Goal: Information Seeking & Learning: Learn about a topic

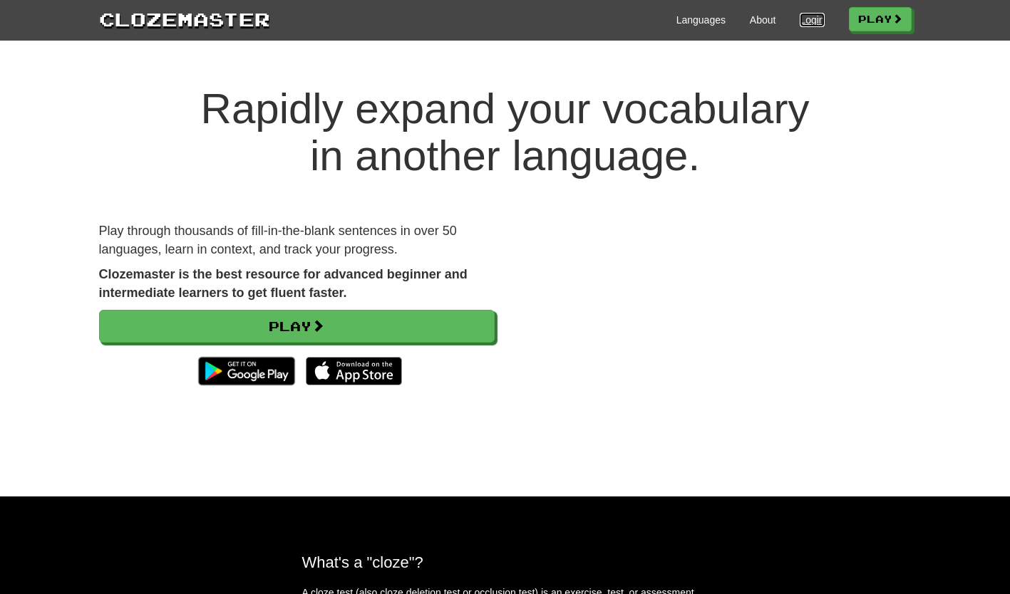
click at [800, 20] on link "Login" at bounding box center [812, 20] width 24 height 14
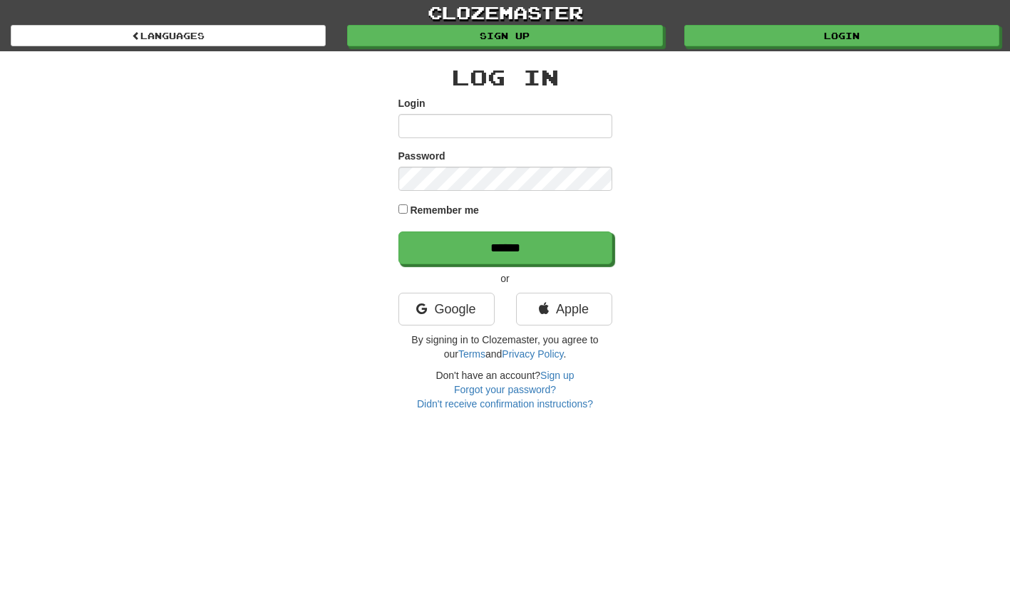
type input "**********"
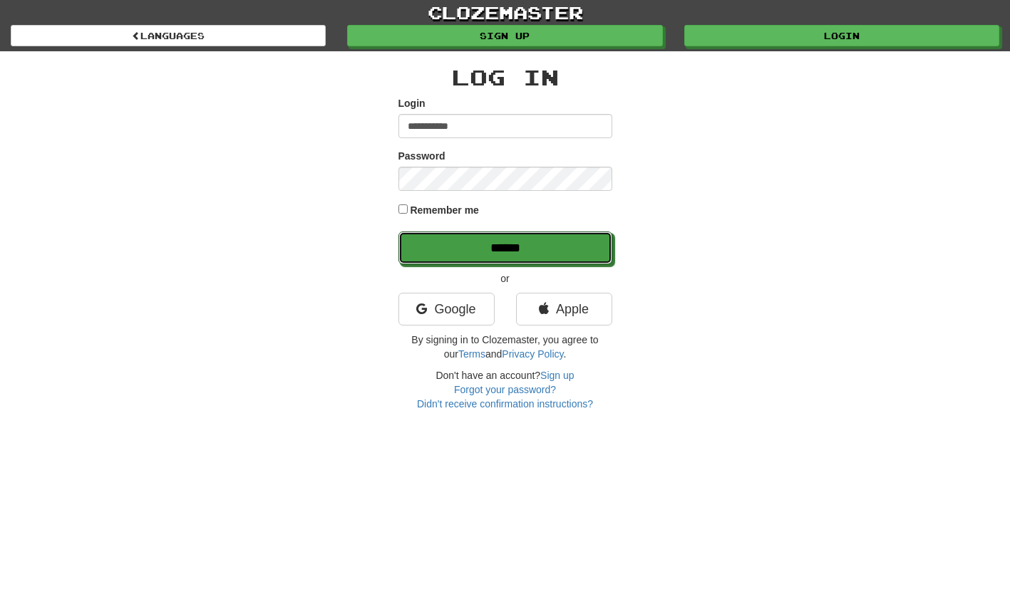
click at [465, 249] on input "******" at bounding box center [505, 248] width 214 height 33
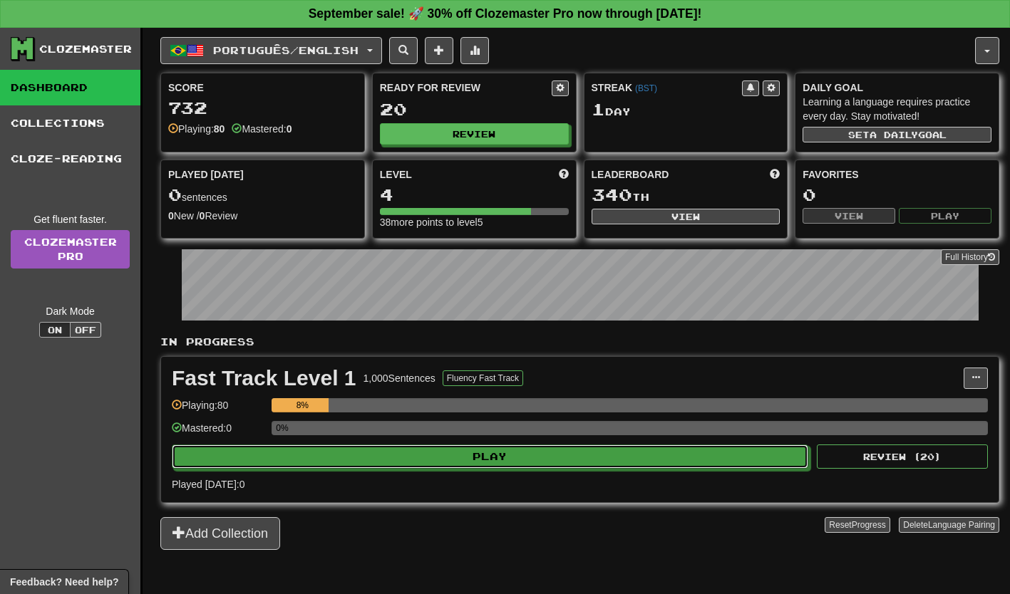
click at [316, 462] on button "Play" at bounding box center [490, 457] width 636 height 24
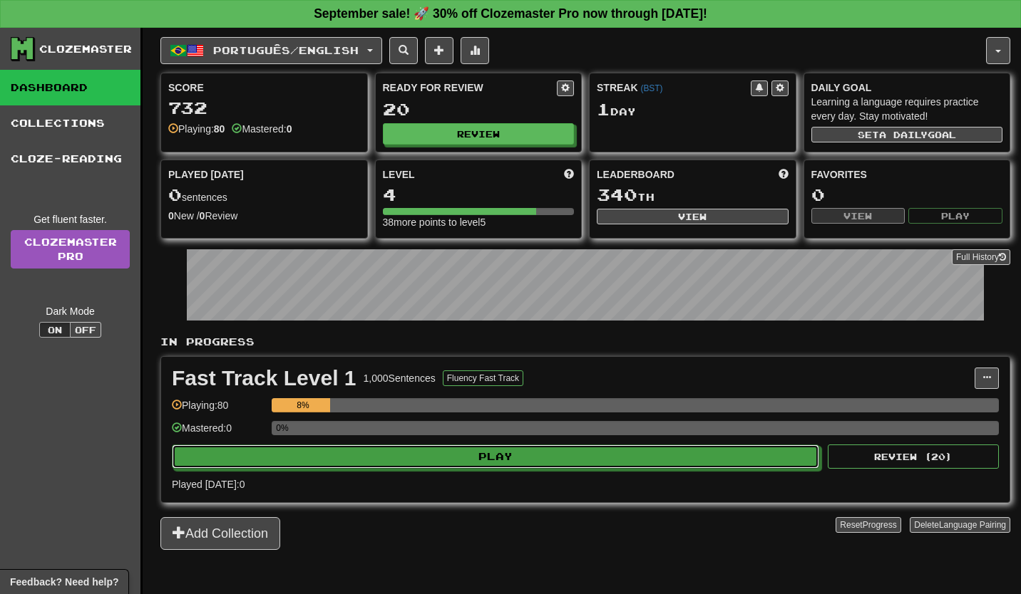
select select "**"
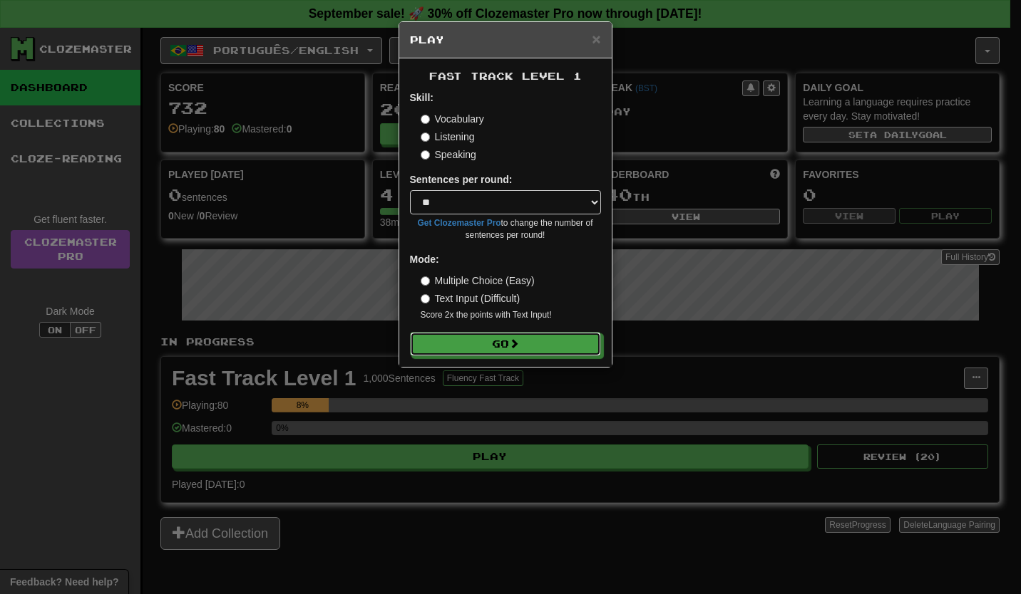
click at [453, 353] on button "Go" at bounding box center [505, 344] width 191 height 24
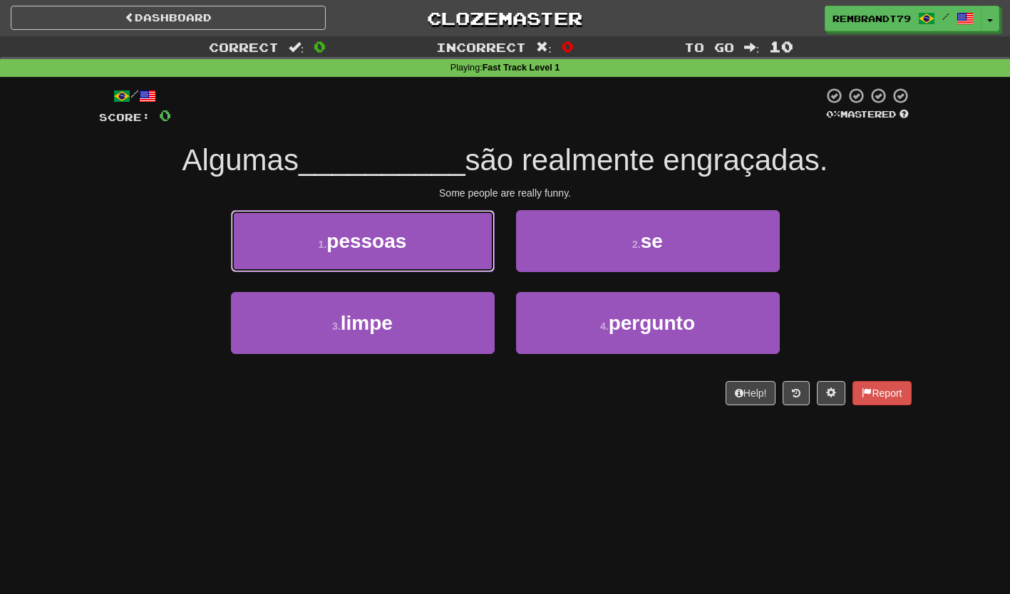
click at [296, 244] on button "1 . pessoas" at bounding box center [363, 241] width 264 height 62
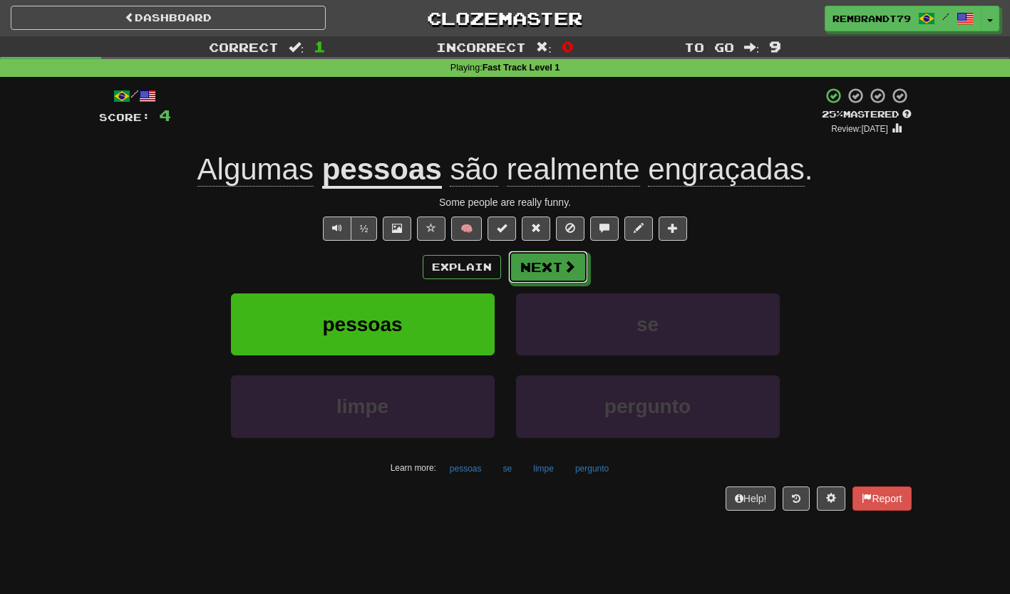
click at [545, 281] on button "Next" at bounding box center [548, 267] width 80 height 33
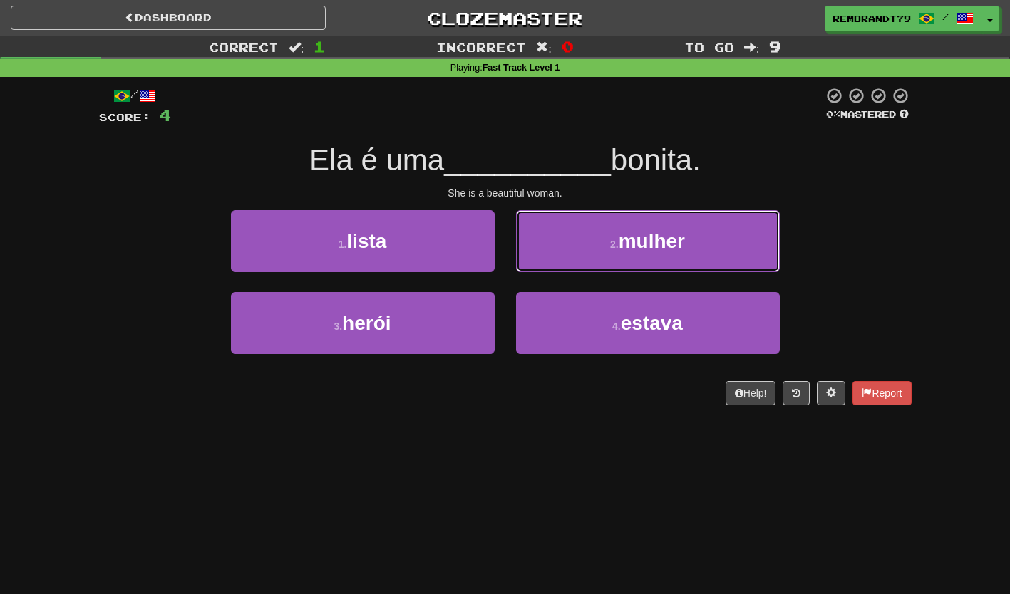
click at [602, 250] on button "2 . mulher" at bounding box center [648, 241] width 264 height 62
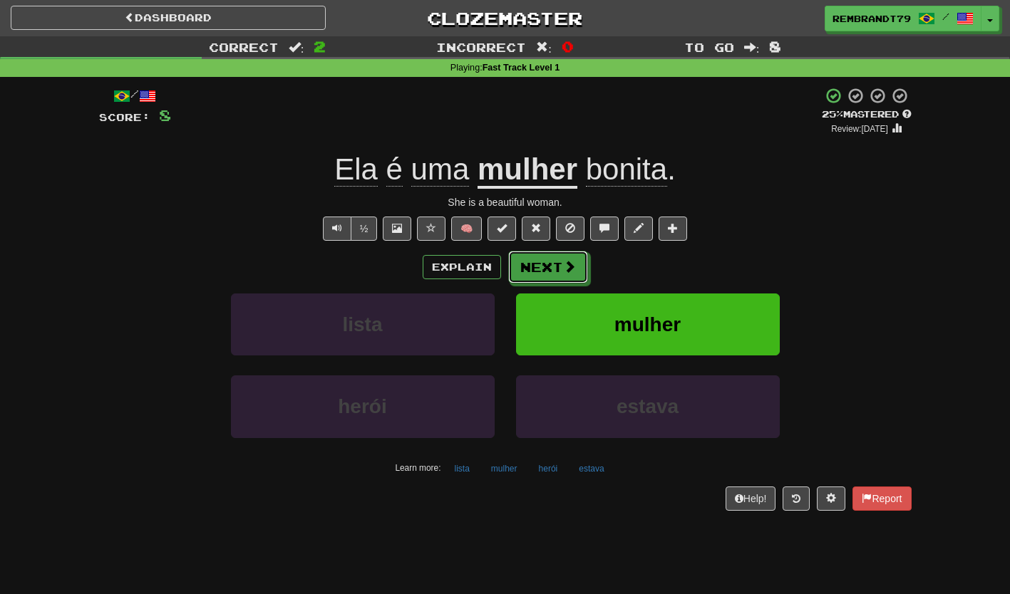
click at [557, 283] on button "Next" at bounding box center [548, 267] width 80 height 33
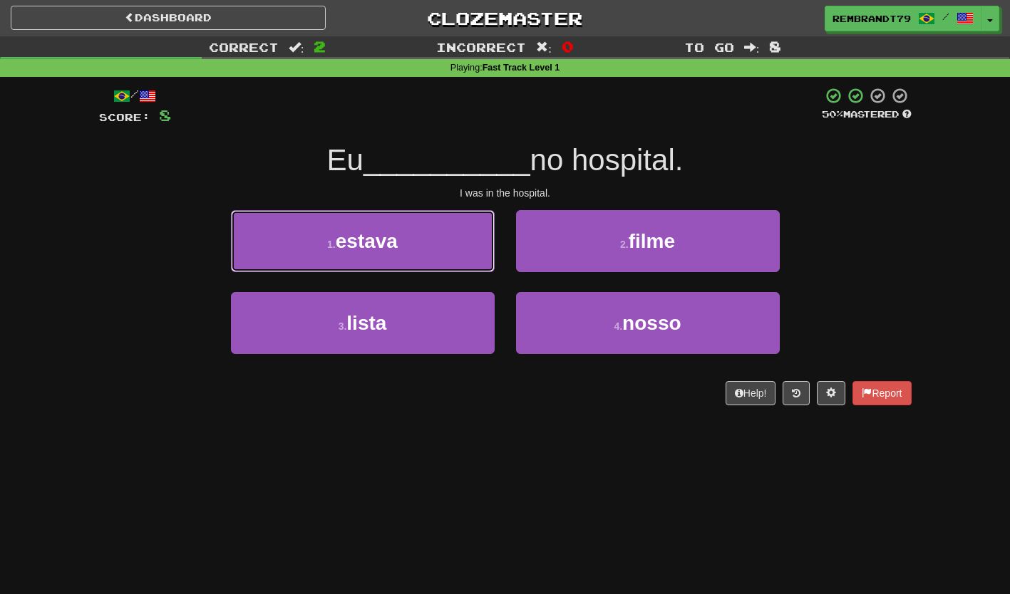
click at [316, 244] on button "1 . estava" at bounding box center [363, 241] width 264 height 62
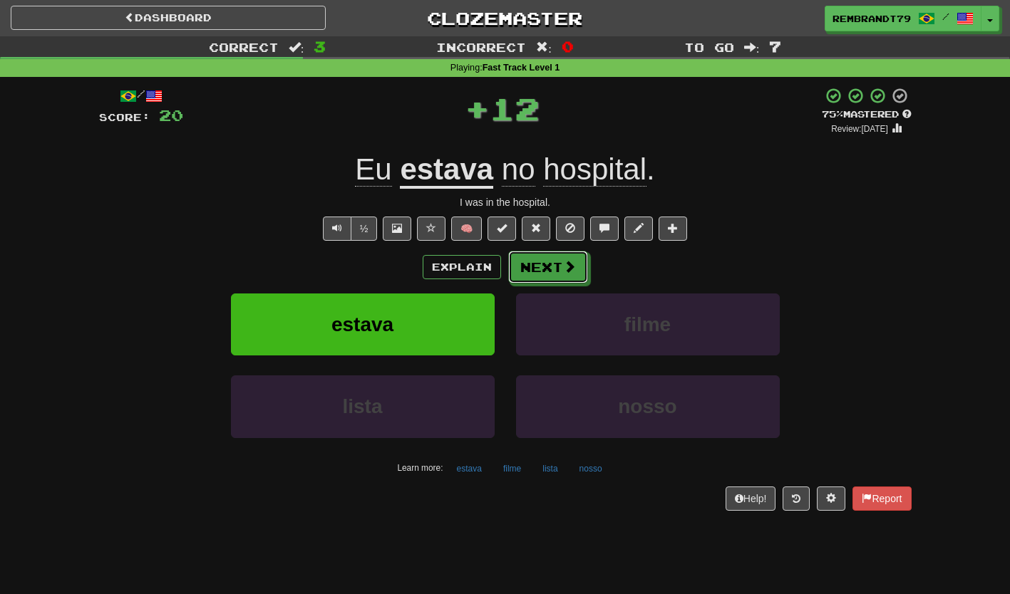
click at [546, 275] on button "Next" at bounding box center [548, 267] width 80 height 33
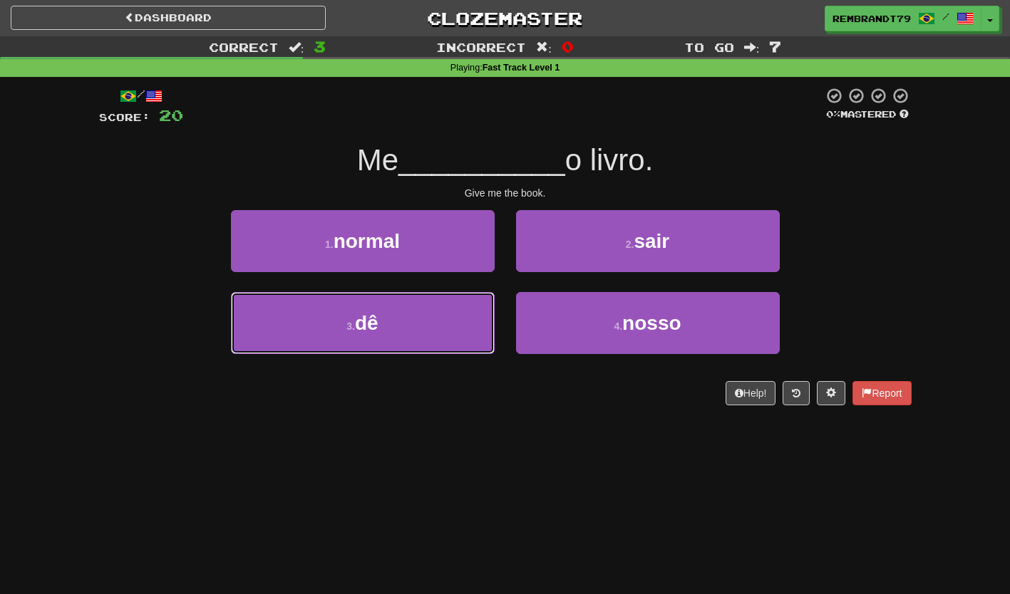
click at [343, 340] on button "3 . dê" at bounding box center [363, 323] width 264 height 62
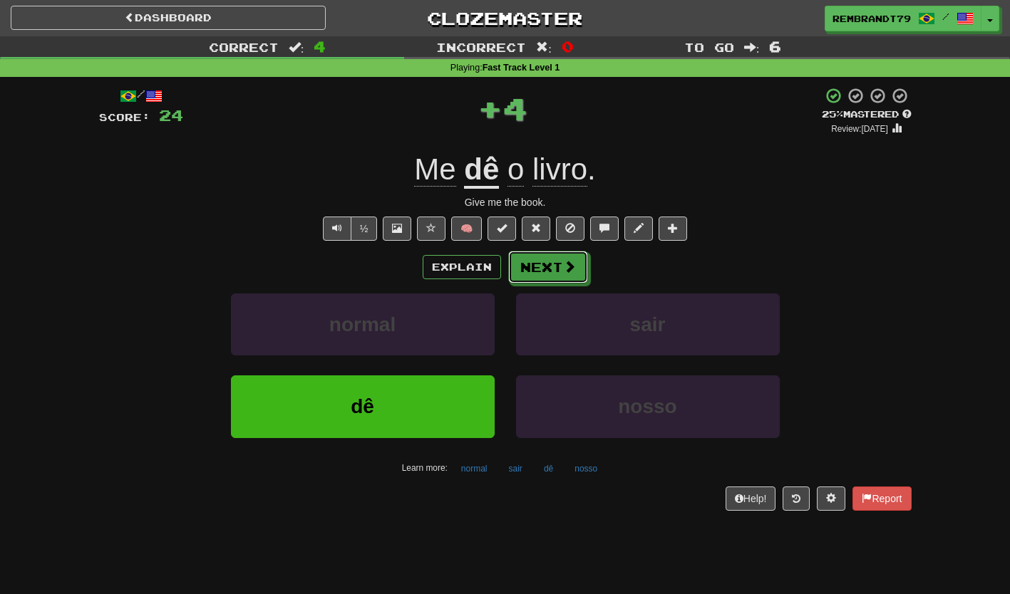
click at [545, 269] on button "Next" at bounding box center [548, 267] width 80 height 33
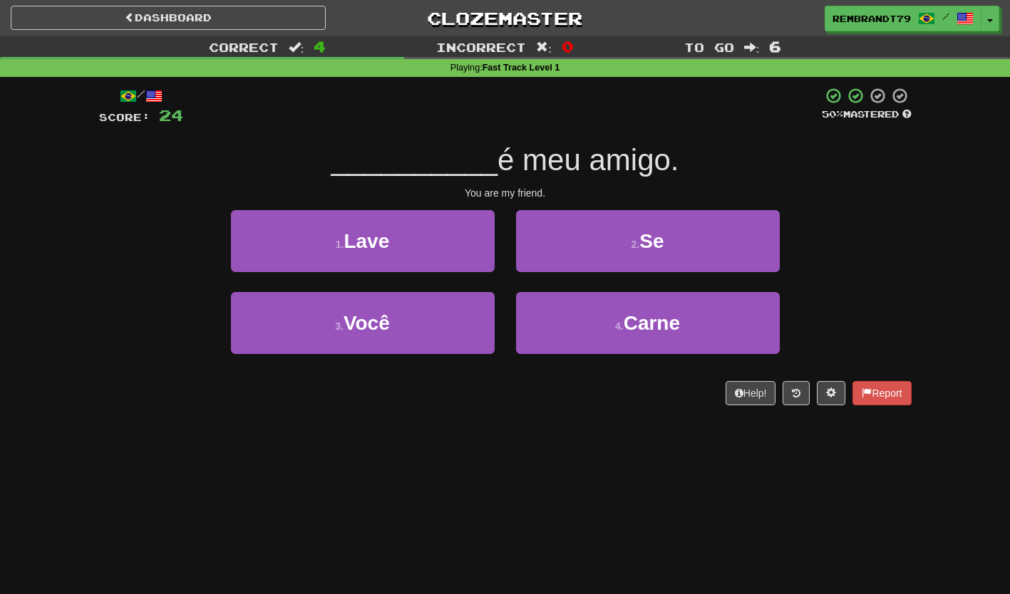
click at [338, 354] on button "3 . Você" at bounding box center [363, 323] width 264 height 62
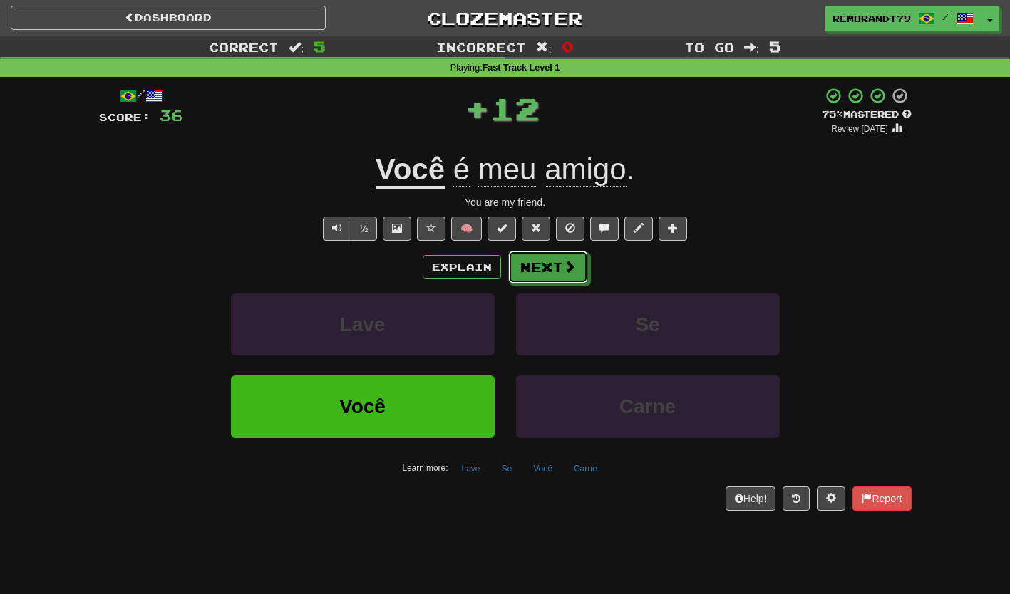
click at [545, 265] on button "Next" at bounding box center [548, 267] width 80 height 33
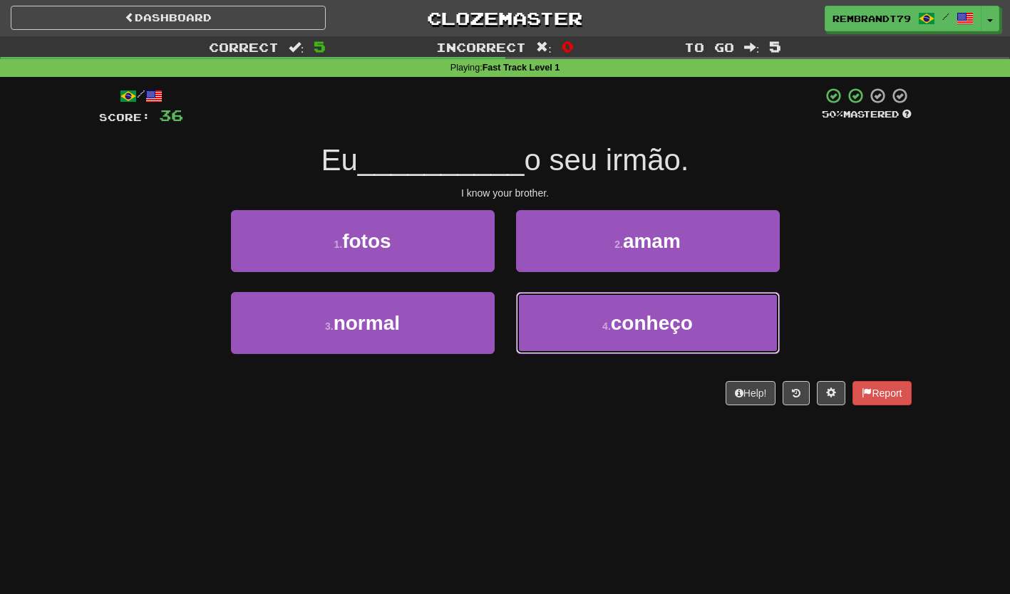
click at [576, 343] on button "4 . conheço" at bounding box center [648, 323] width 264 height 62
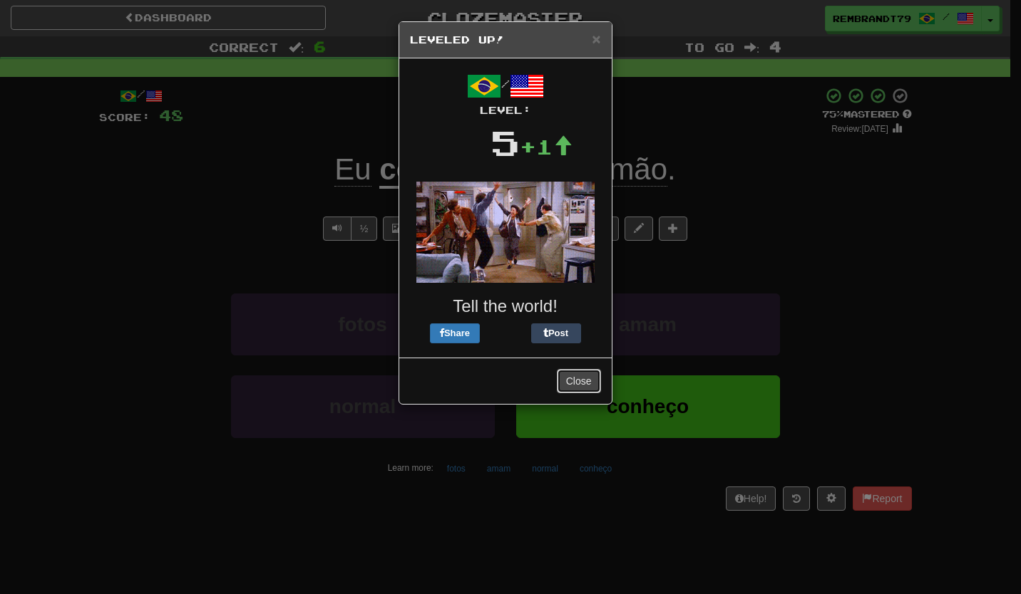
click at [575, 386] on button "Close" at bounding box center [579, 381] width 44 height 24
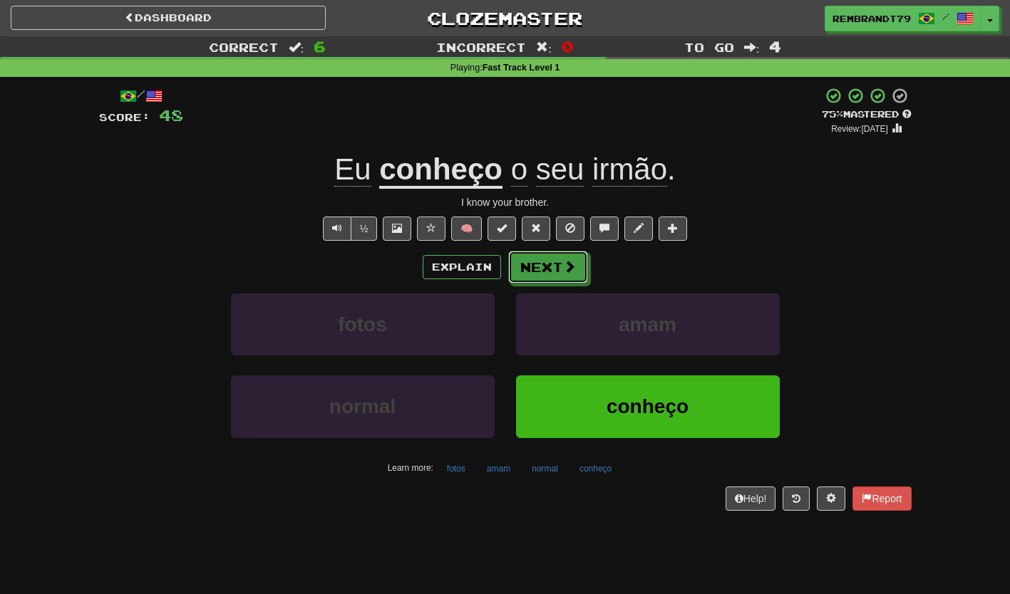
click at [537, 272] on button "Next" at bounding box center [548, 267] width 80 height 33
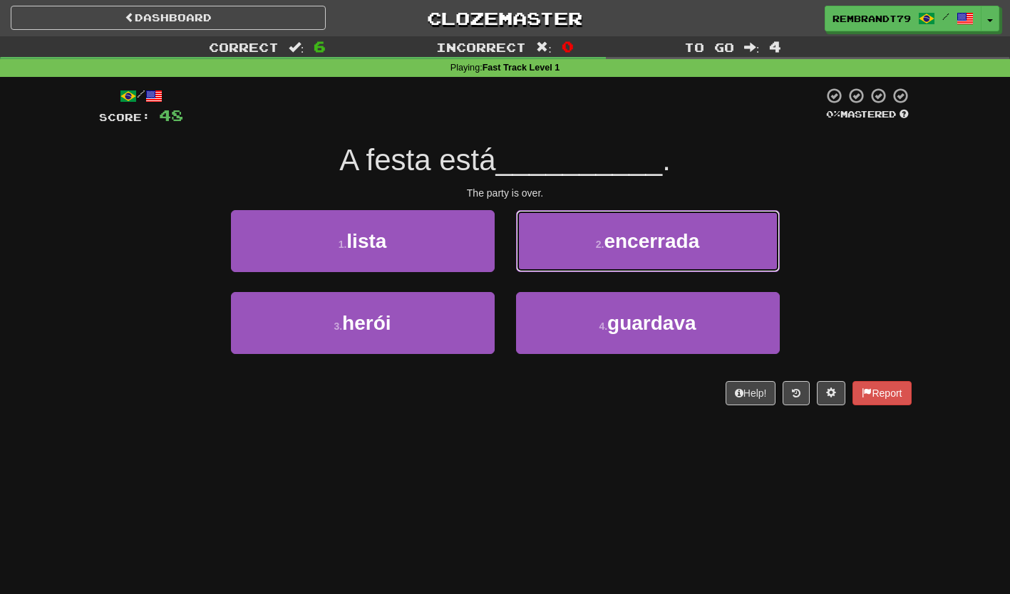
click at [589, 253] on button "2 . encerrada" at bounding box center [648, 241] width 264 height 62
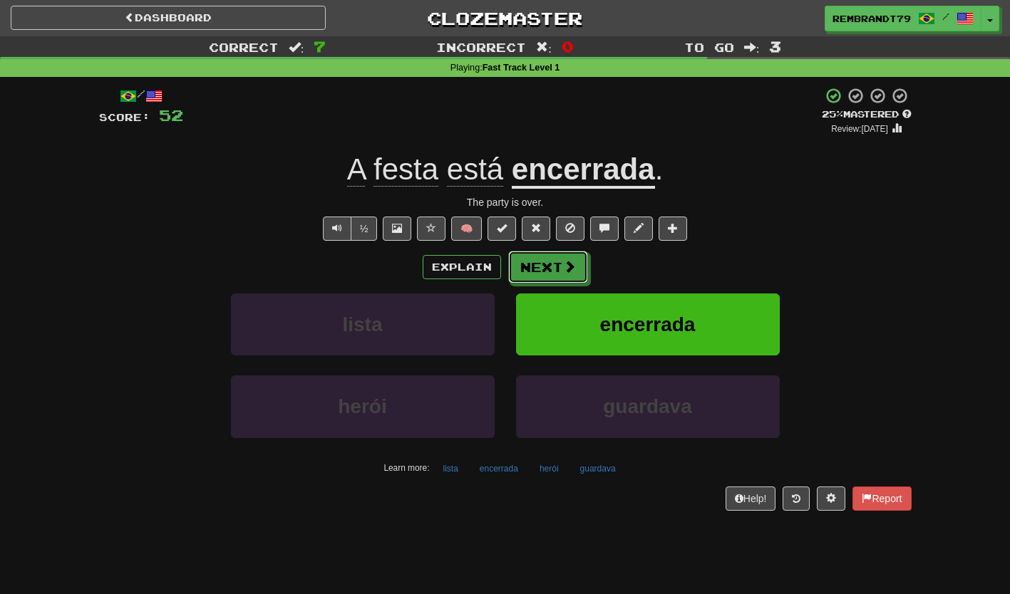
click at [552, 272] on button "Next" at bounding box center [548, 267] width 80 height 33
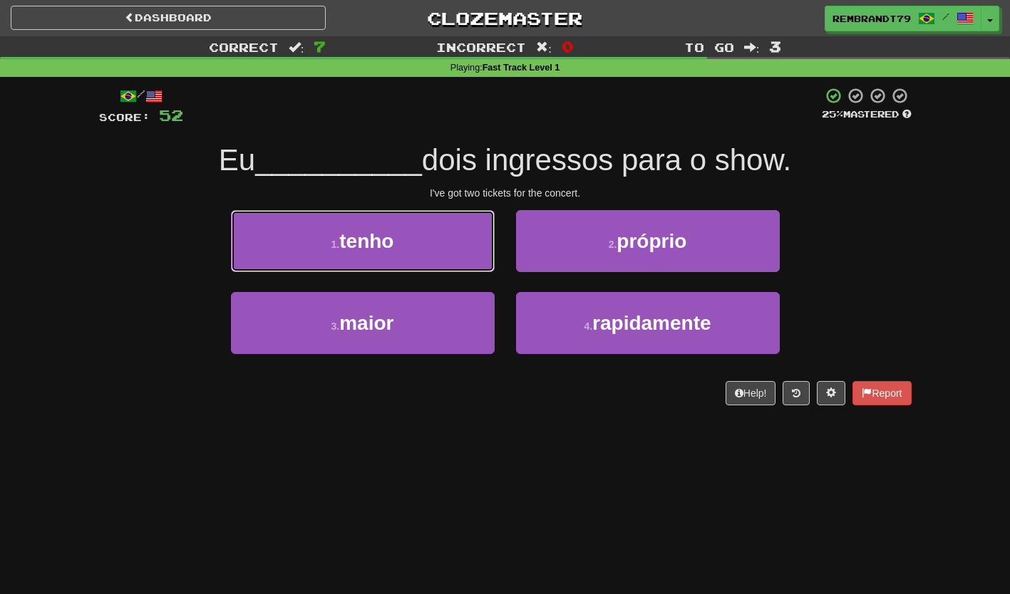
click at [346, 264] on button "1 . tenho" at bounding box center [363, 241] width 264 height 62
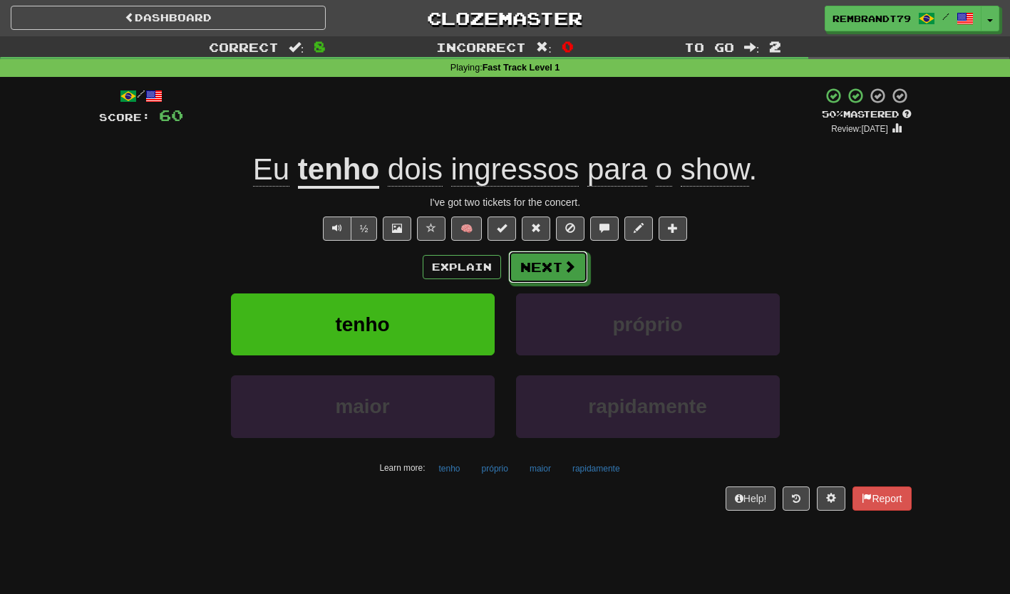
click at [544, 277] on button "Next" at bounding box center [548, 267] width 80 height 33
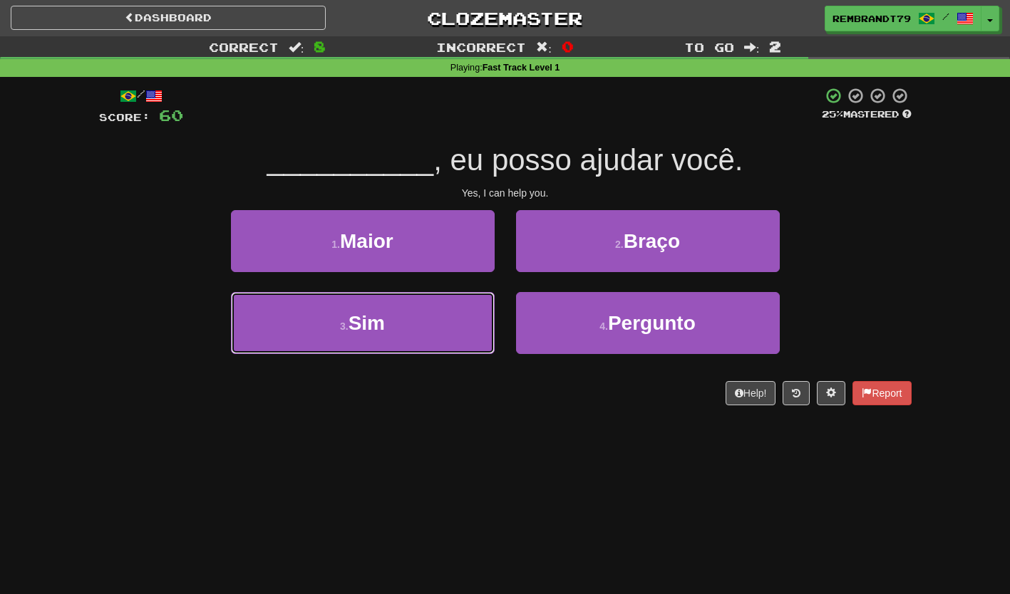
click at [401, 346] on button "3 . Sim" at bounding box center [363, 323] width 264 height 62
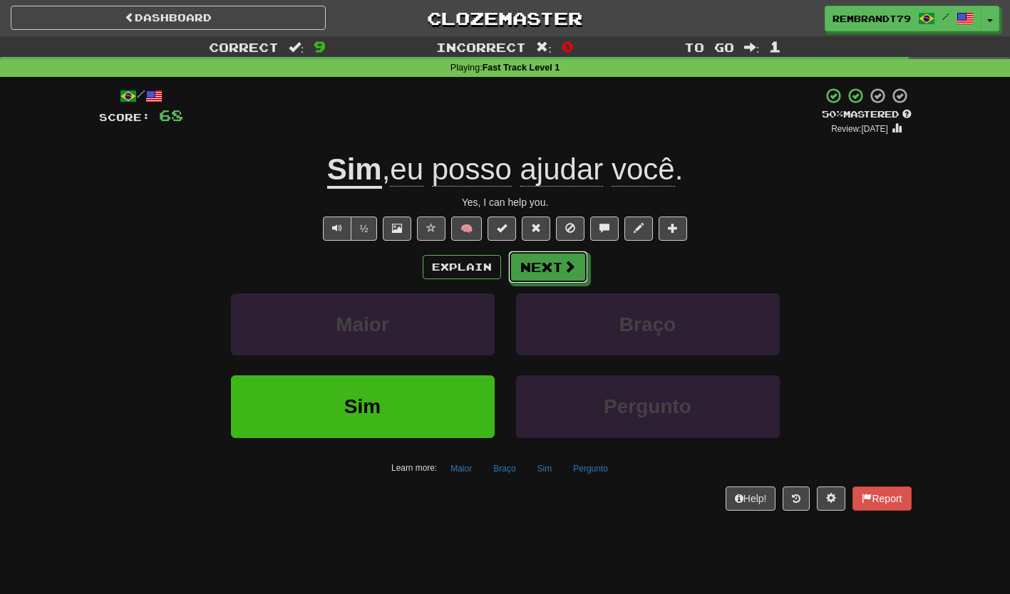
click at [563, 274] on button "Next" at bounding box center [548, 267] width 80 height 33
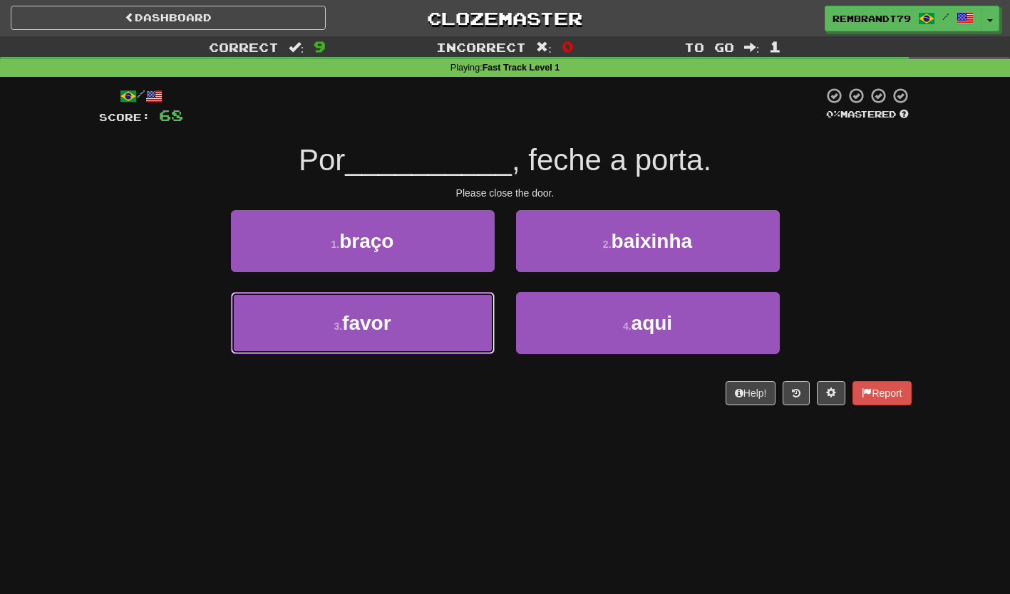
click at [348, 346] on button "3 . favor" at bounding box center [363, 323] width 264 height 62
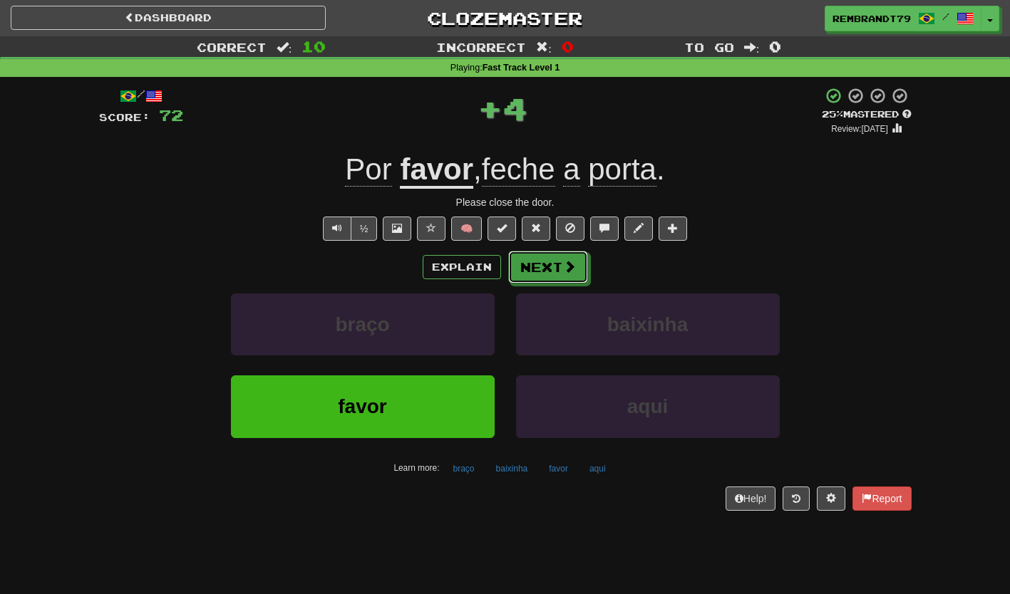
click at [544, 268] on button "Next" at bounding box center [548, 267] width 80 height 33
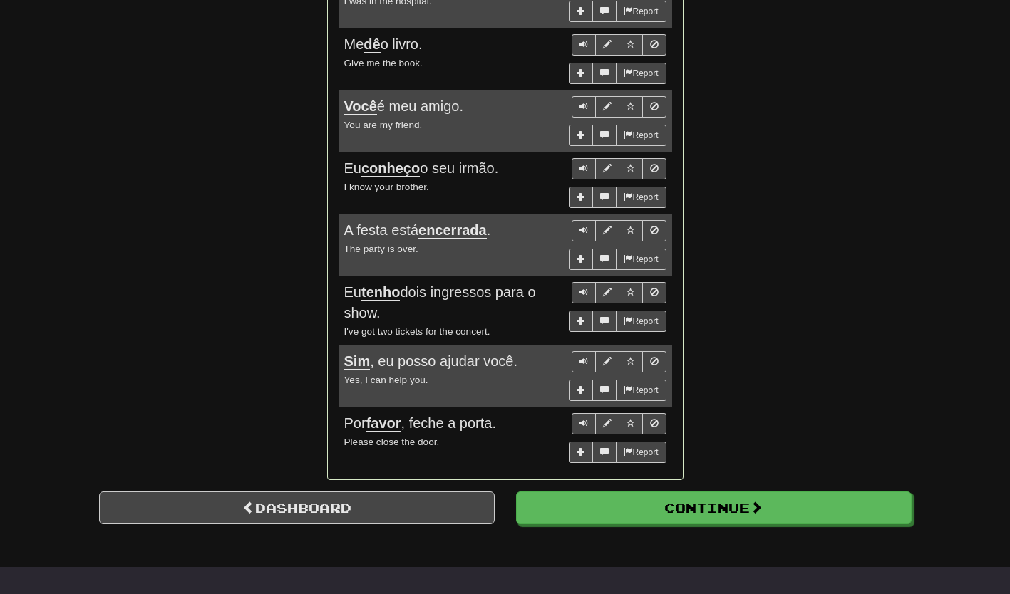
scroll to position [1016, 0]
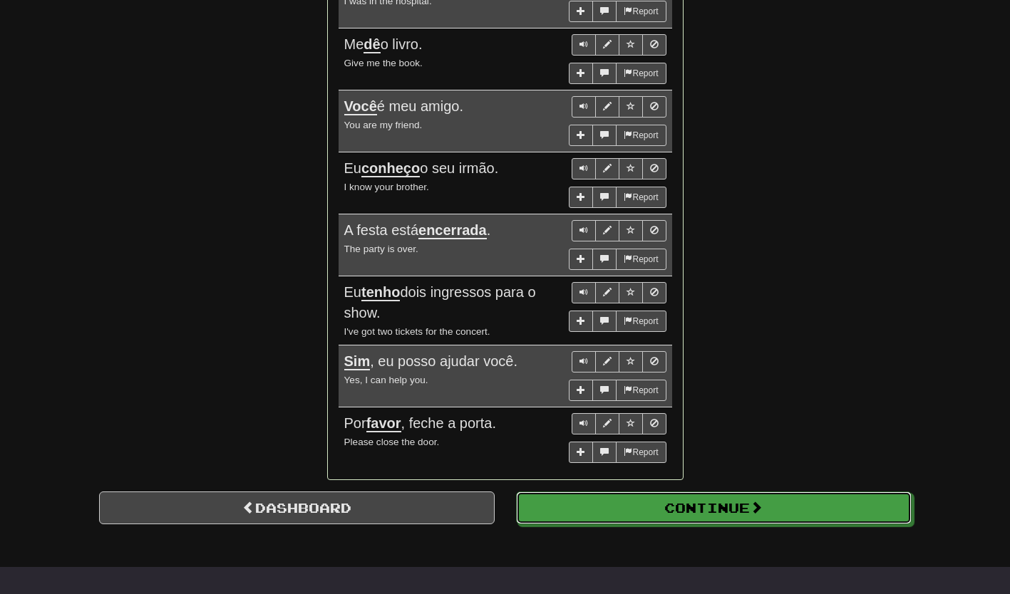
click at [621, 499] on button "Continue" at bounding box center [714, 508] width 396 height 33
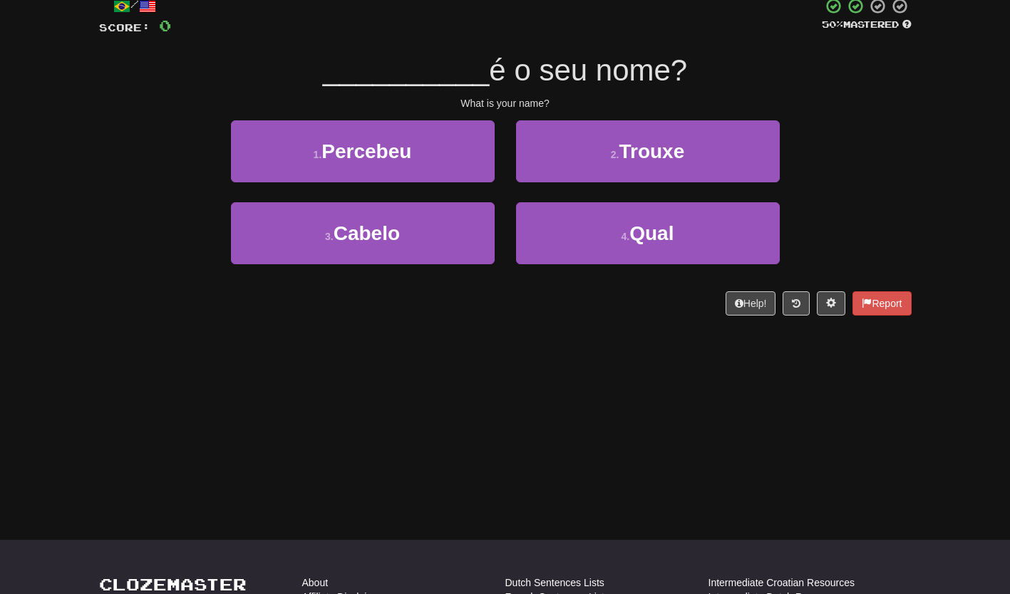
scroll to position [0, 0]
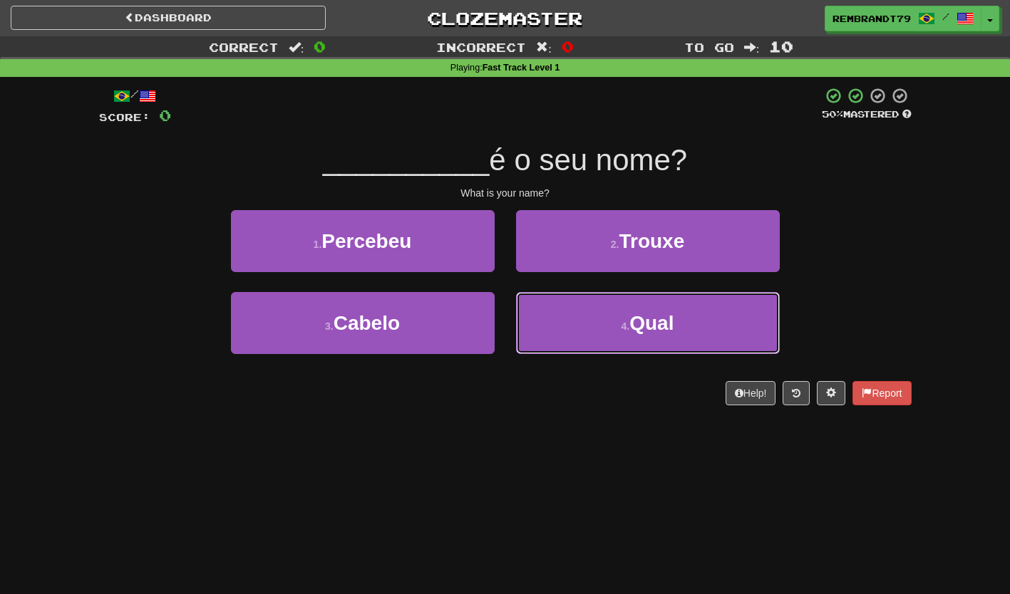
click at [605, 343] on button "4 . Qual" at bounding box center [648, 323] width 264 height 62
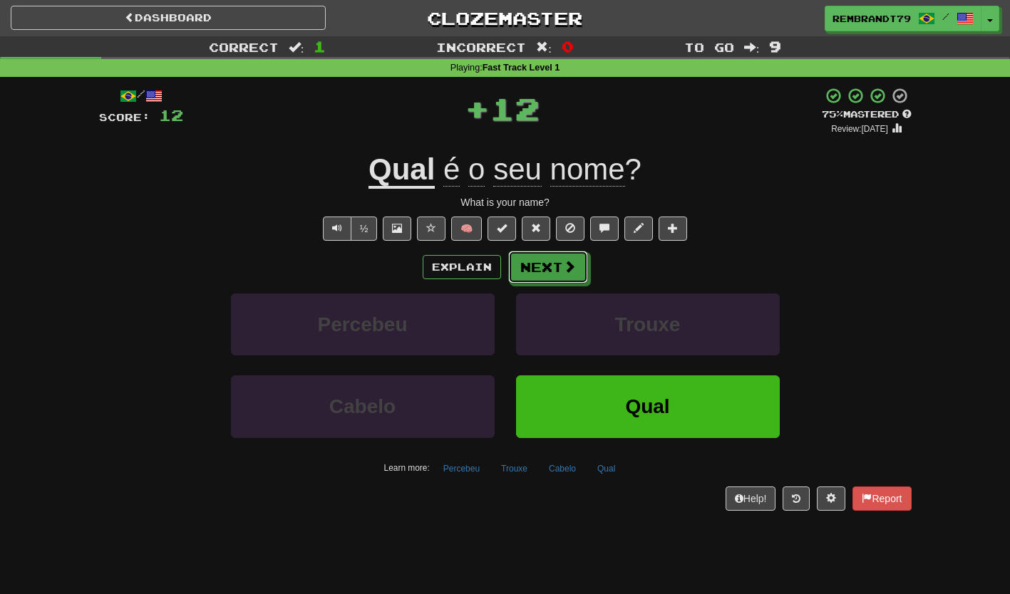
click at [542, 272] on button "Next" at bounding box center [548, 267] width 80 height 33
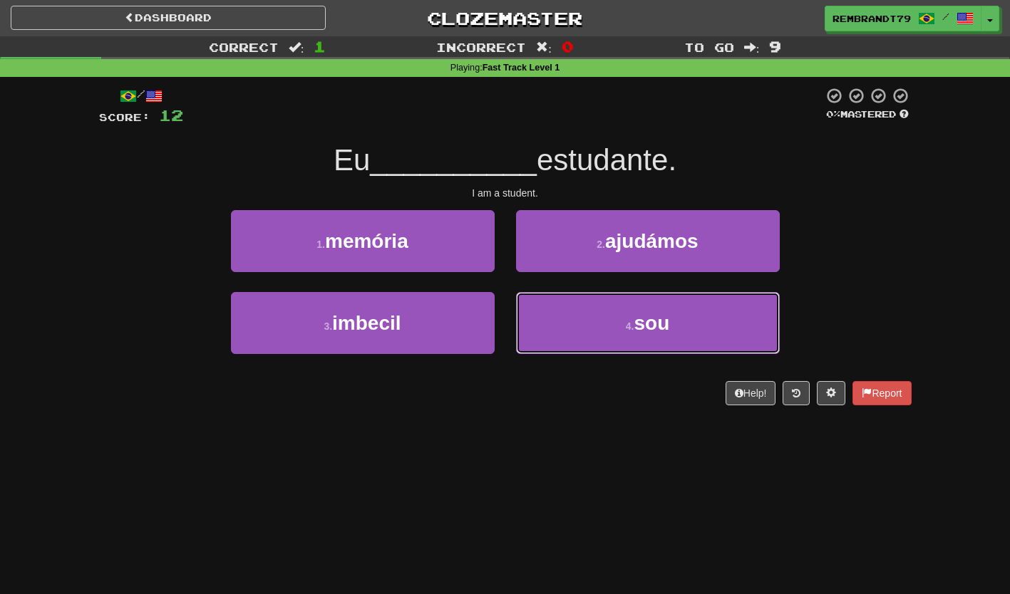
click at [583, 338] on button "4 . sou" at bounding box center [648, 323] width 264 height 62
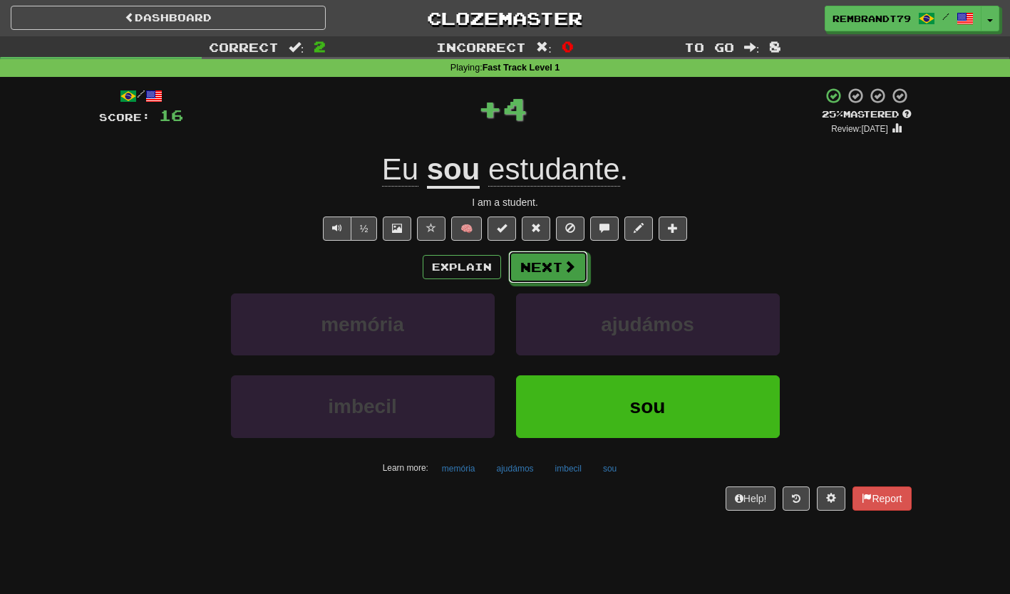
click at [535, 260] on button "Next" at bounding box center [548, 267] width 80 height 33
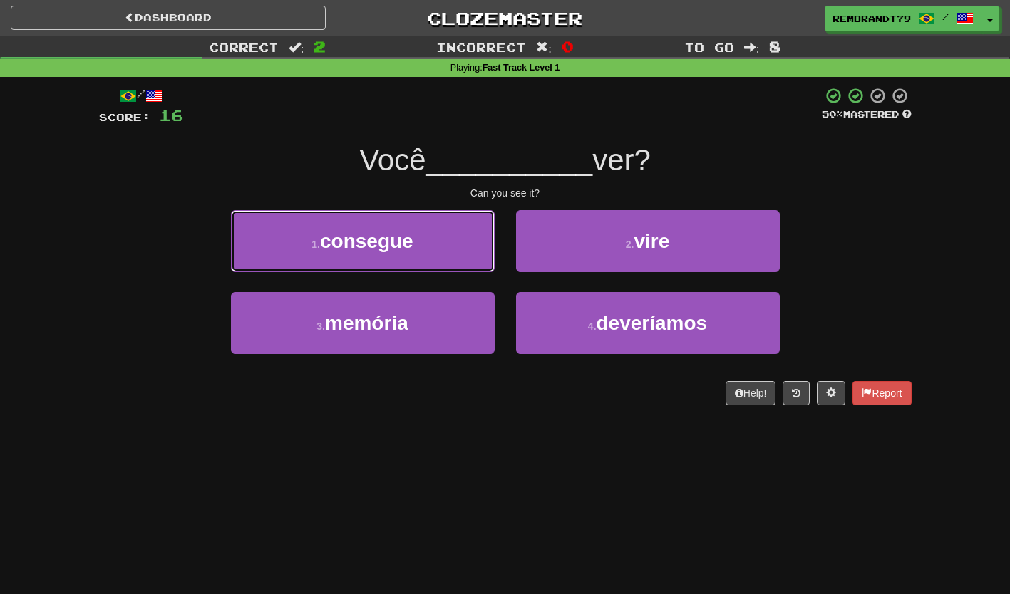
click at [326, 257] on button "1 . consegue" at bounding box center [363, 241] width 264 height 62
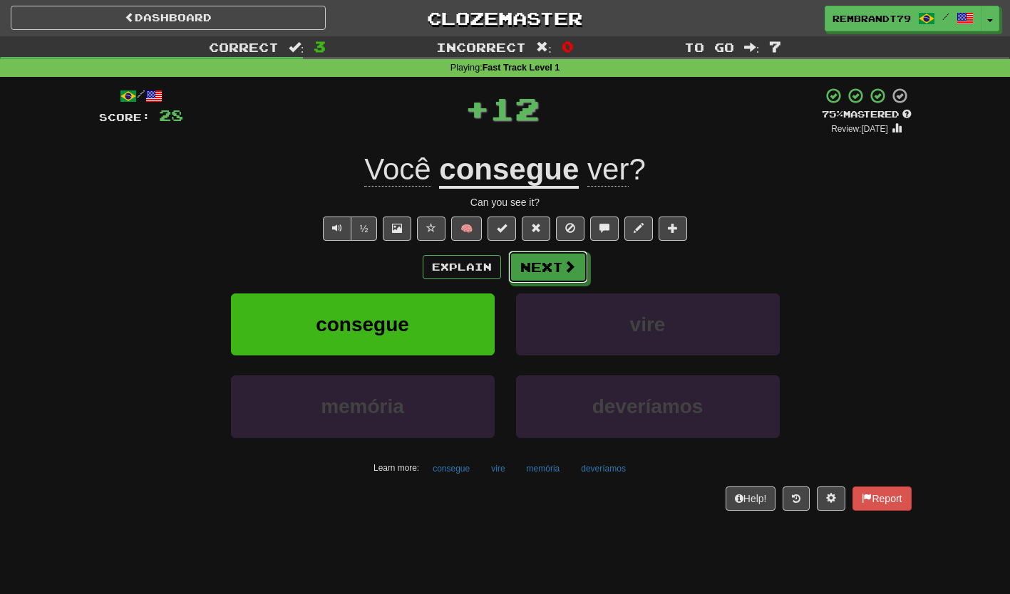
click at [545, 268] on button "Next" at bounding box center [548, 267] width 80 height 33
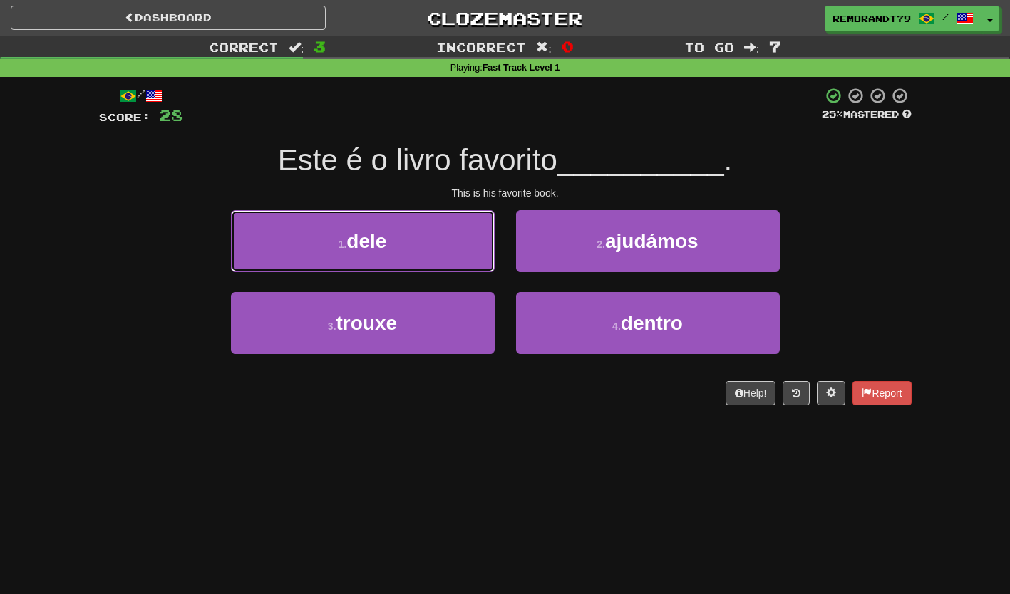
click at [329, 254] on button "1 . dele" at bounding box center [363, 241] width 264 height 62
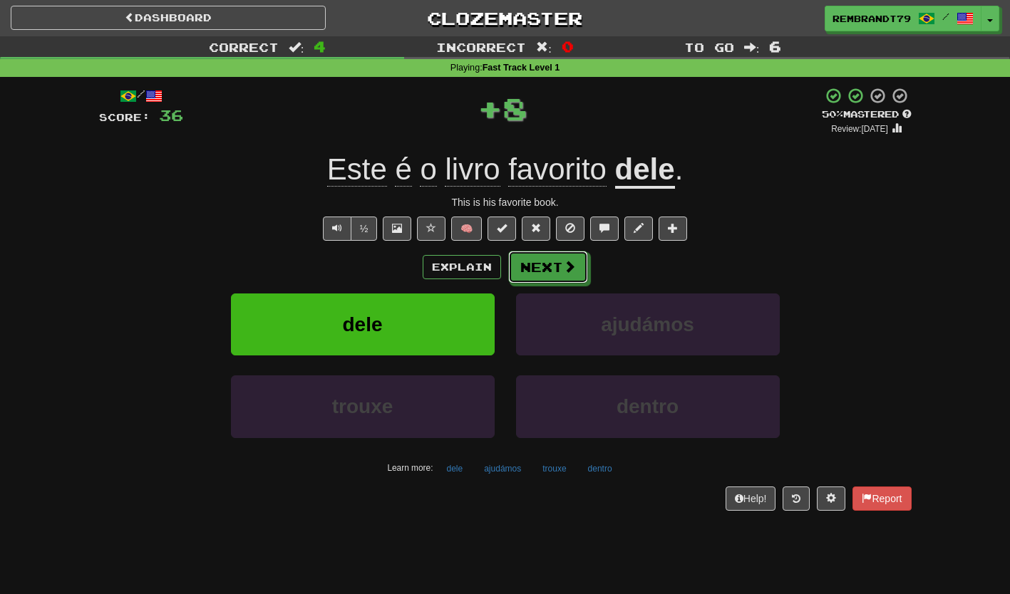
click at [544, 277] on button "Next" at bounding box center [548, 267] width 80 height 33
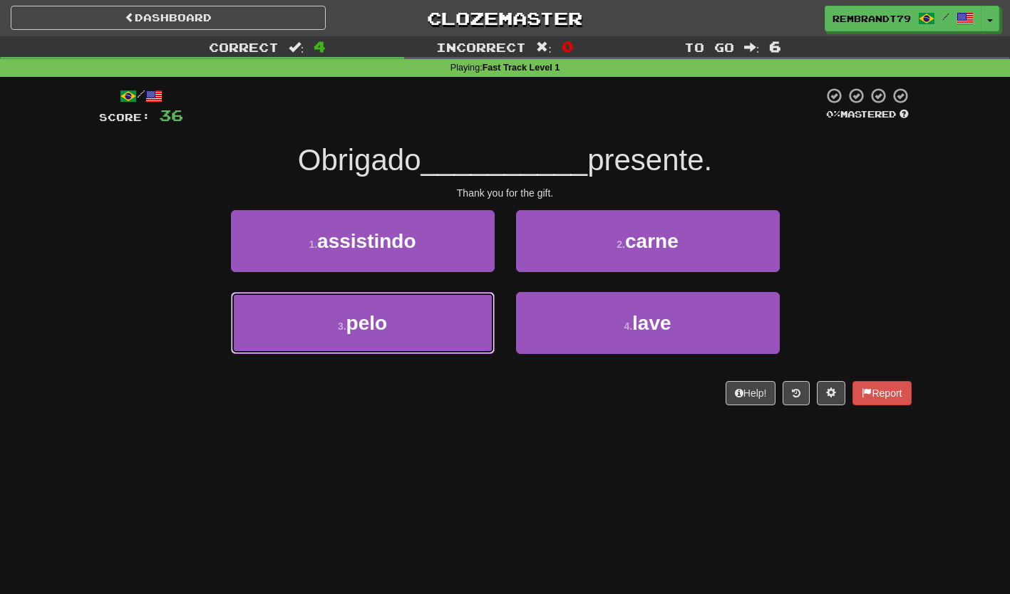
click at [357, 339] on button "3 . pelo" at bounding box center [363, 323] width 264 height 62
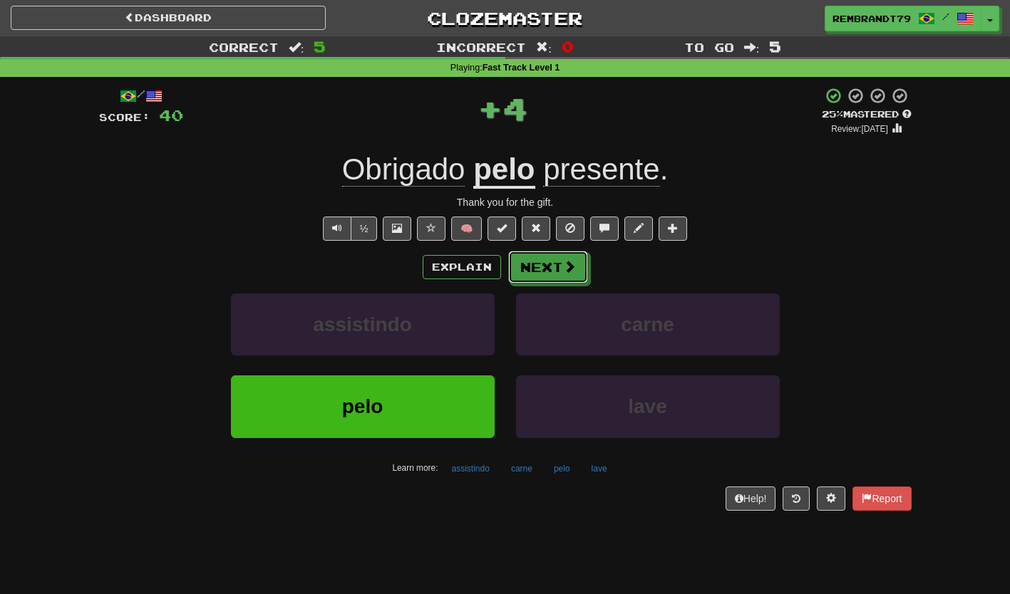
click at [547, 265] on button "Next" at bounding box center [548, 267] width 80 height 33
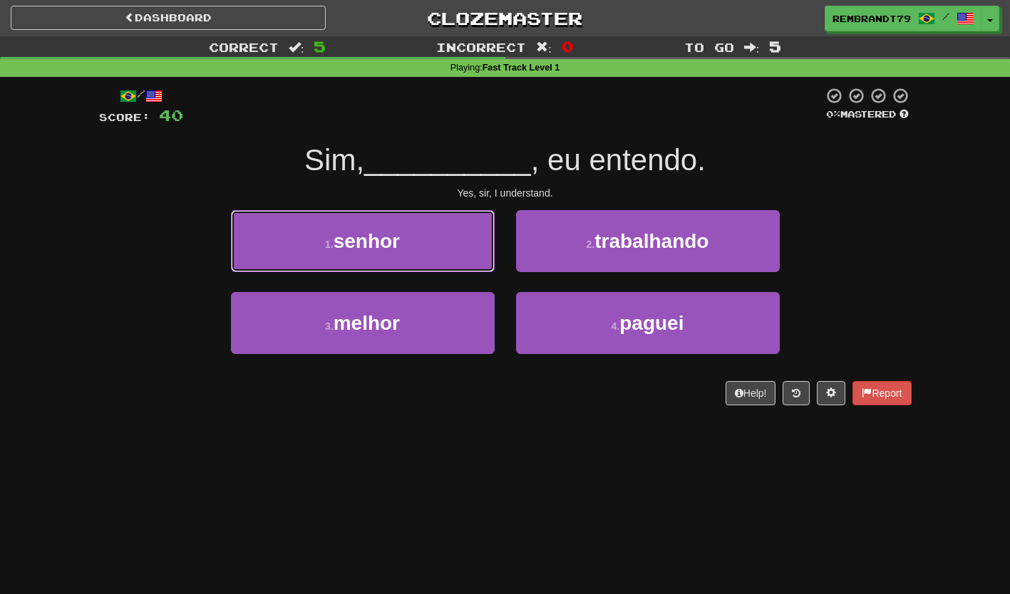
click at [330, 256] on button "1 . senhor" at bounding box center [363, 241] width 264 height 62
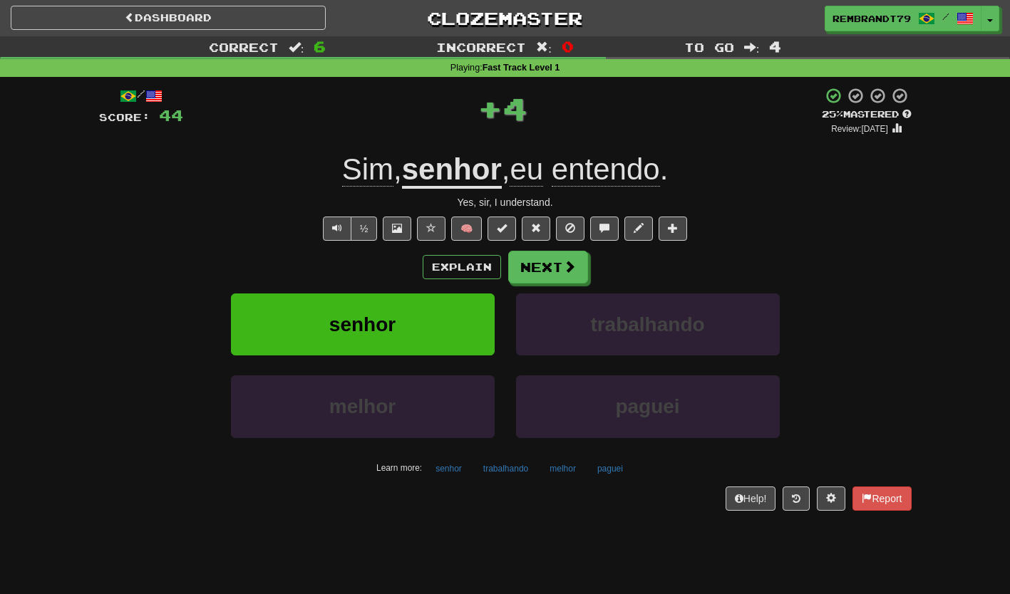
click at [557, 269] on button "Next" at bounding box center [548, 267] width 80 height 33
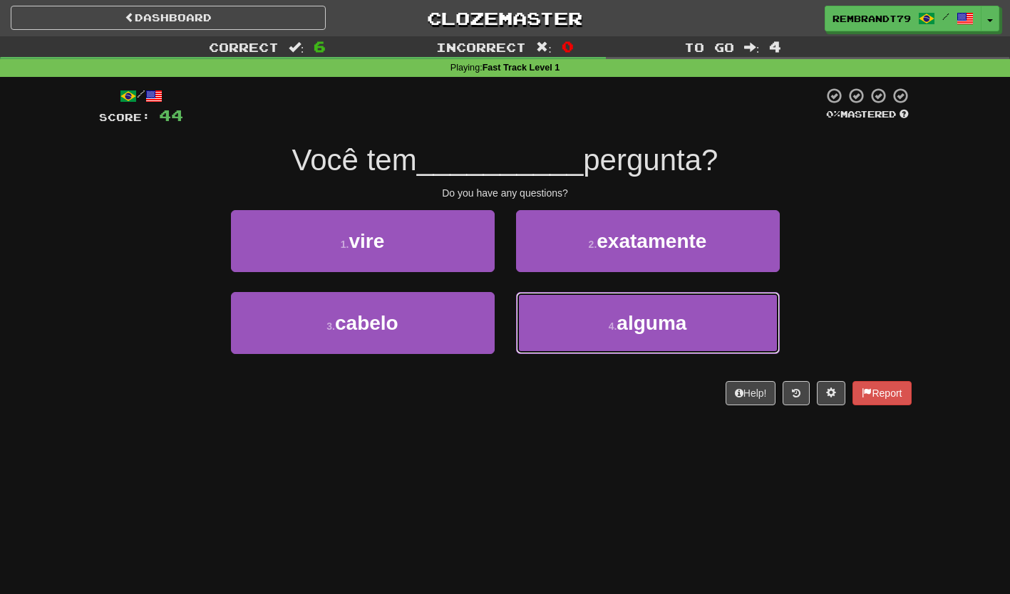
click at [602, 346] on button "4 . alguma" at bounding box center [648, 323] width 264 height 62
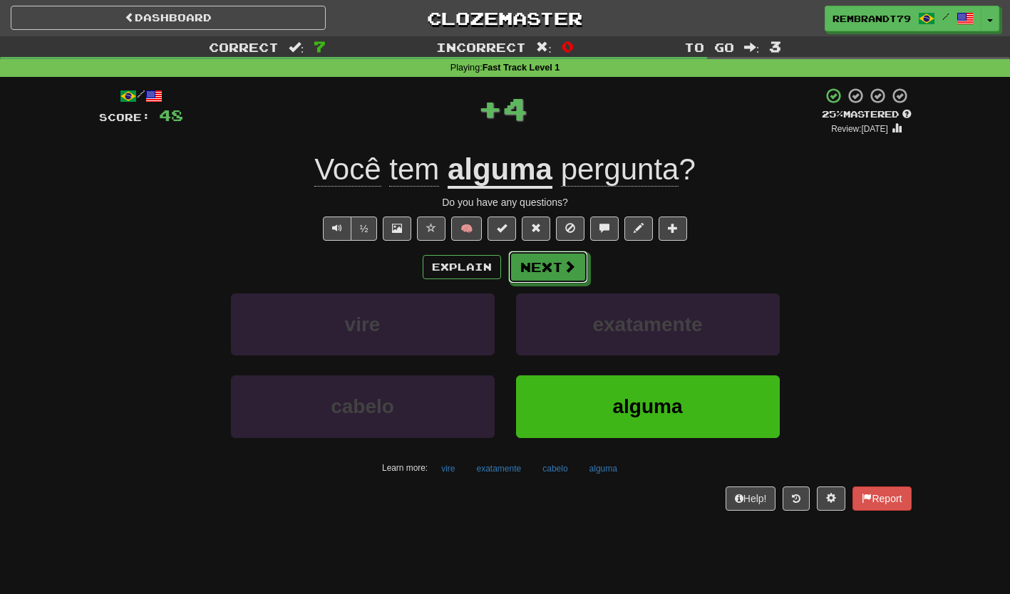
click at [542, 269] on button "Next" at bounding box center [548, 267] width 80 height 33
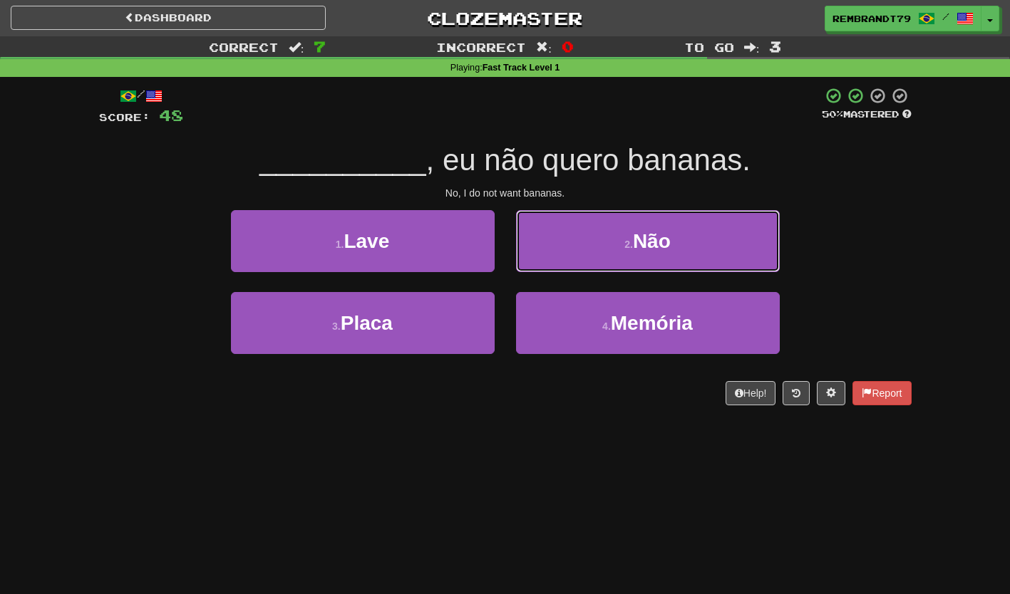
click at [594, 262] on button "2 . Não" at bounding box center [648, 241] width 264 height 62
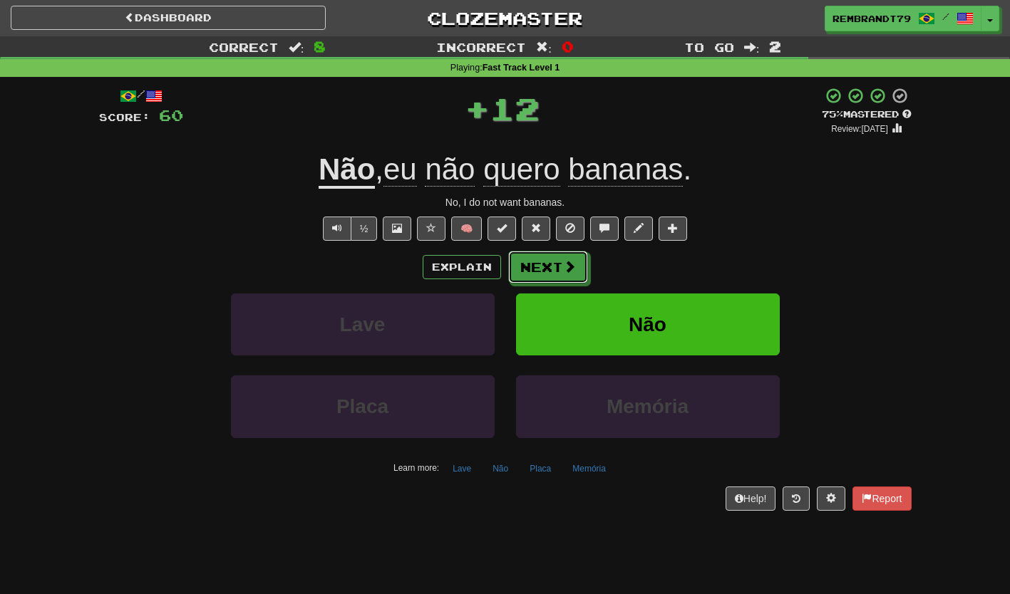
click at [544, 273] on button "Next" at bounding box center [548, 267] width 80 height 33
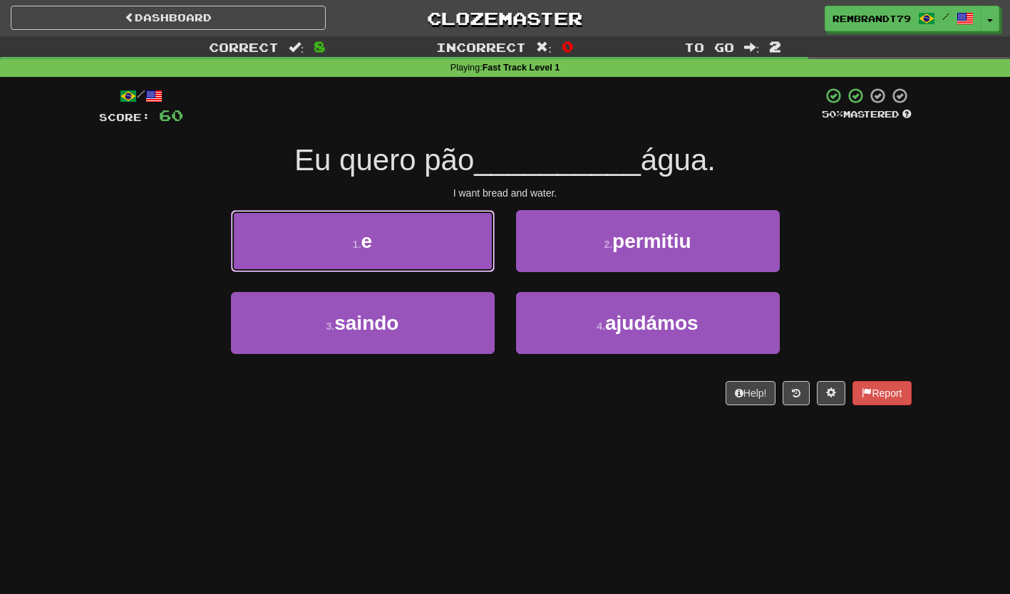
click at [337, 238] on button "1 . e" at bounding box center [363, 241] width 264 height 62
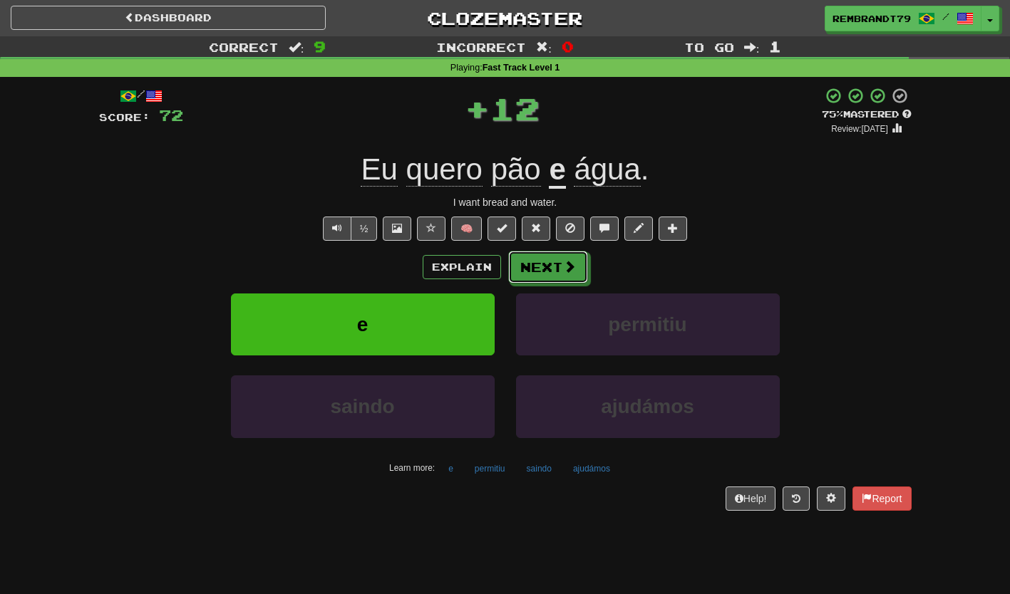
click at [552, 272] on button "Next" at bounding box center [548, 267] width 80 height 33
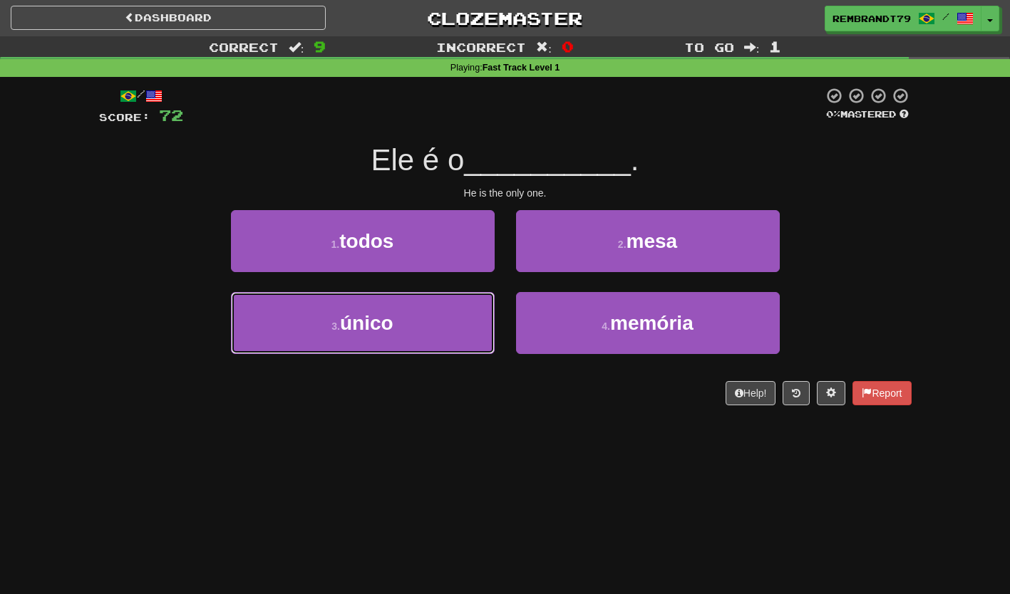
click at [336, 349] on button "3 . único" at bounding box center [363, 323] width 264 height 62
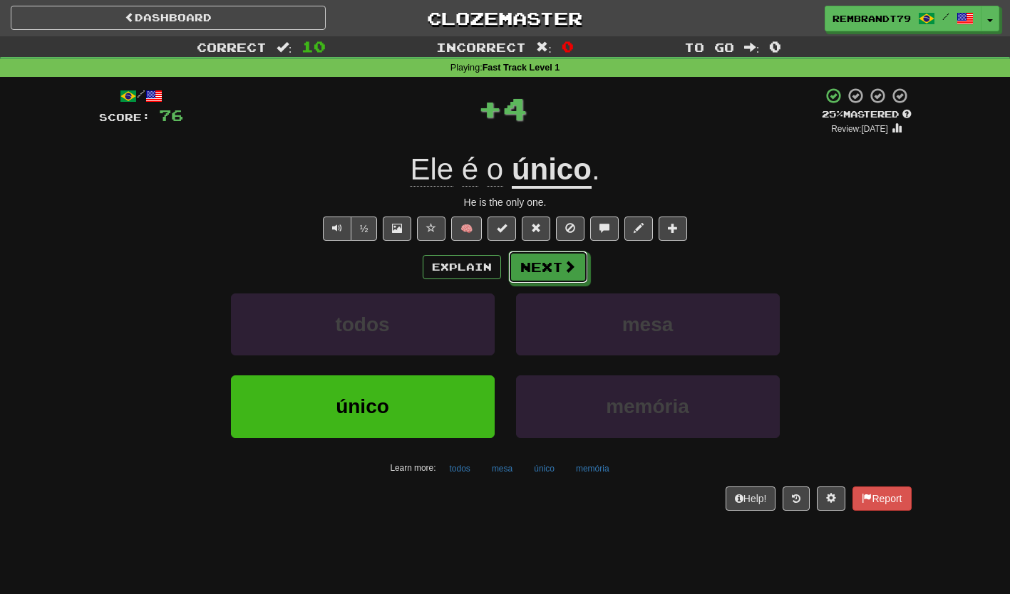
click at [542, 260] on button "Next" at bounding box center [548, 267] width 80 height 33
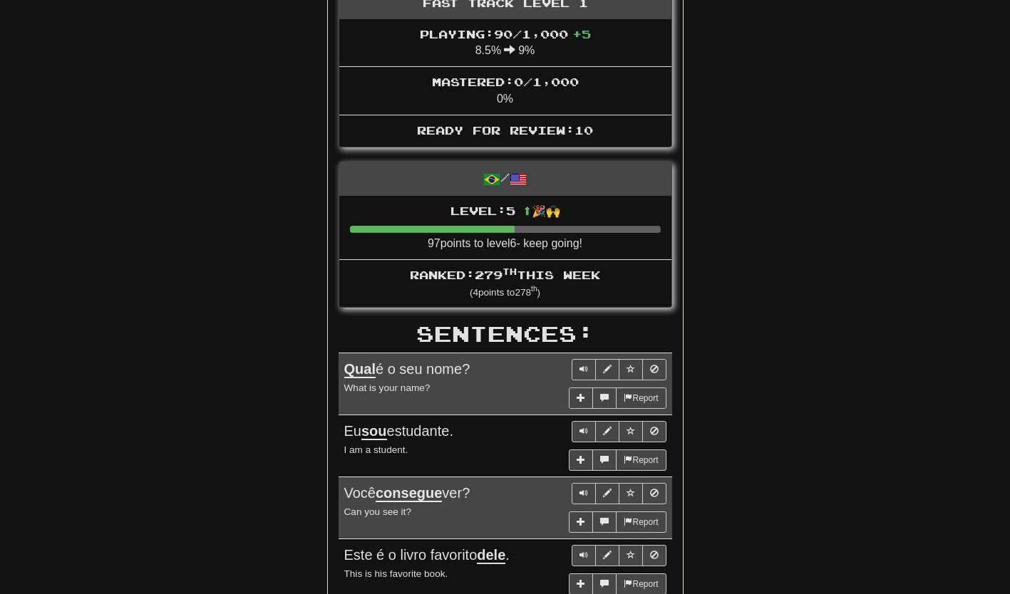
scroll to position [515, 0]
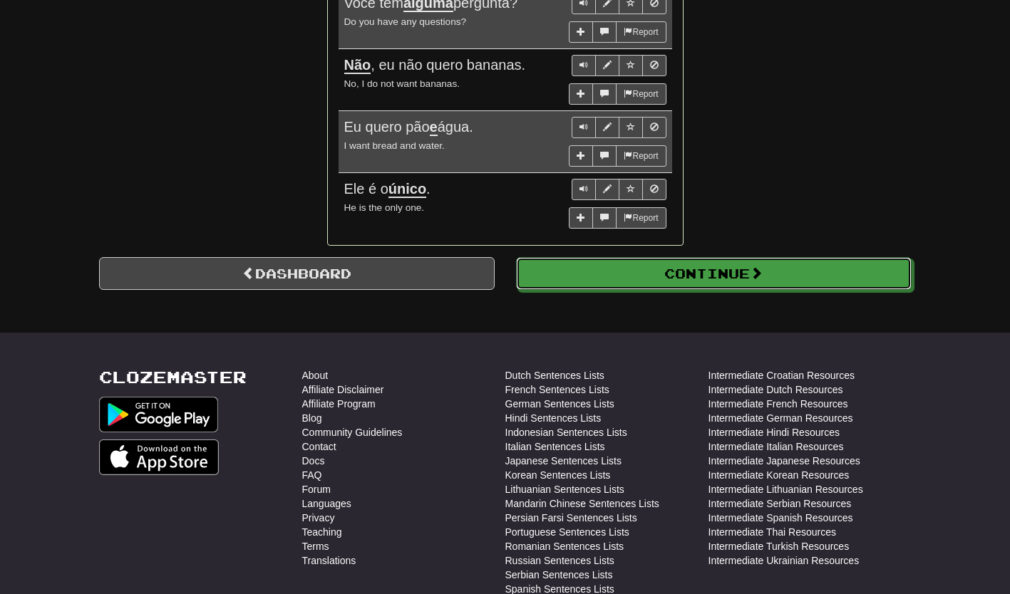
click at [597, 276] on button "Continue" at bounding box center [714, 273] width 396 height 33
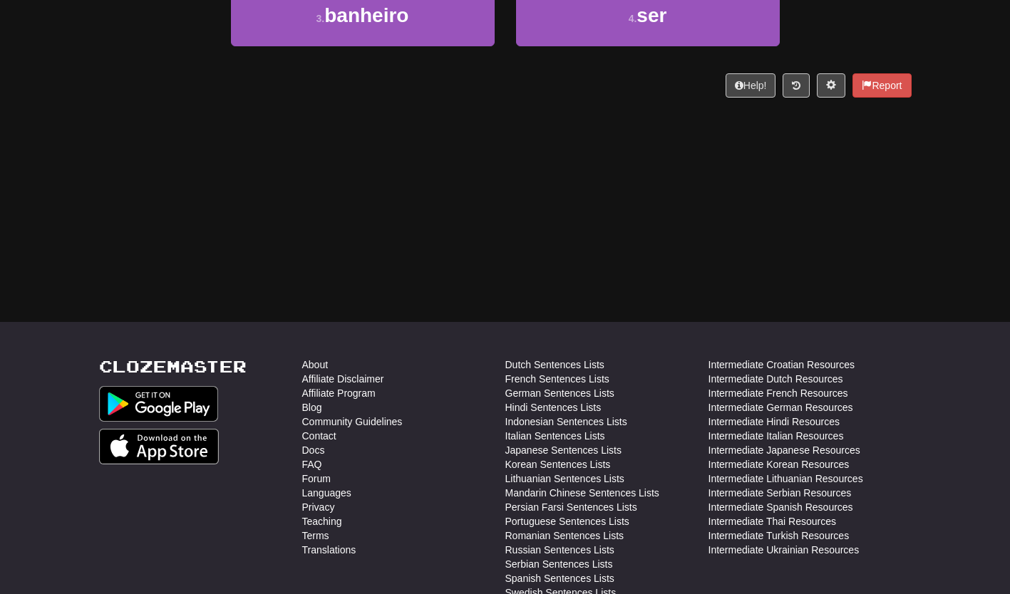
scroll to position [0, 0]
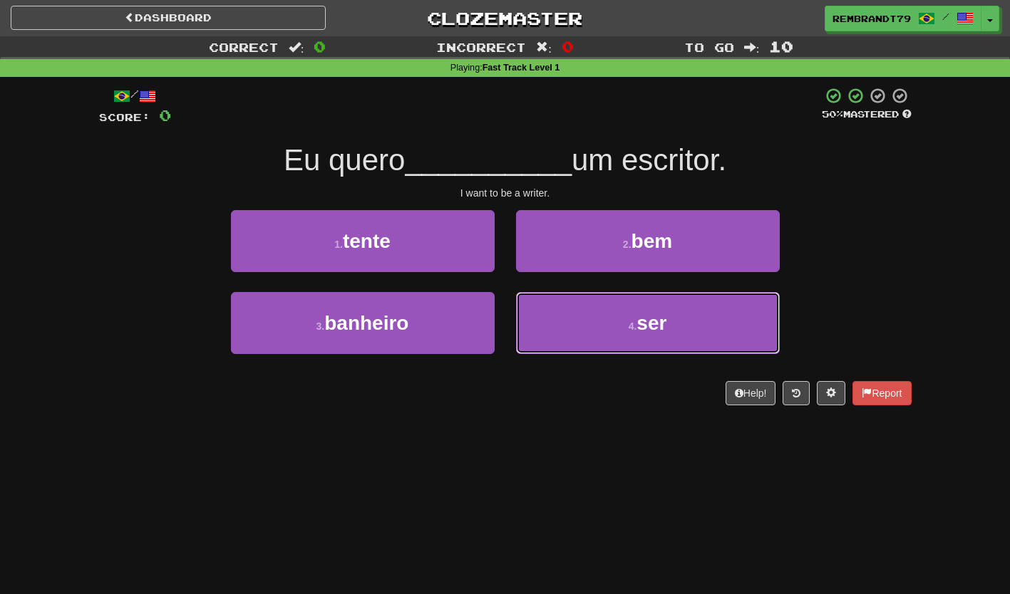
click at [587, 331] on button "4 . ser" at bounding box center [648, 323] width 264 height 62
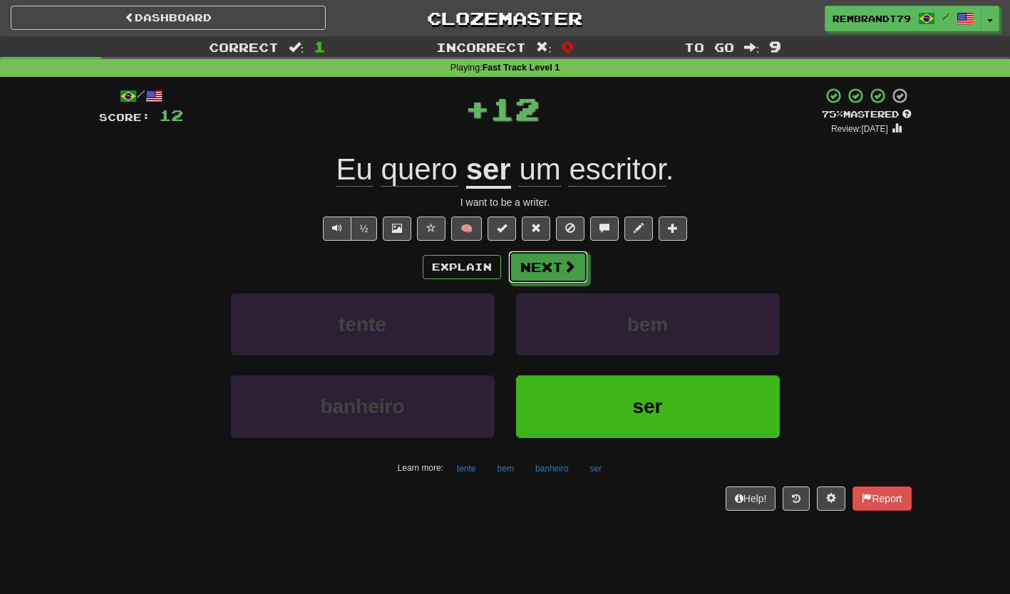
click at [545, 269] on button "Next" at bounding box center [548, 267] width 80 height 33
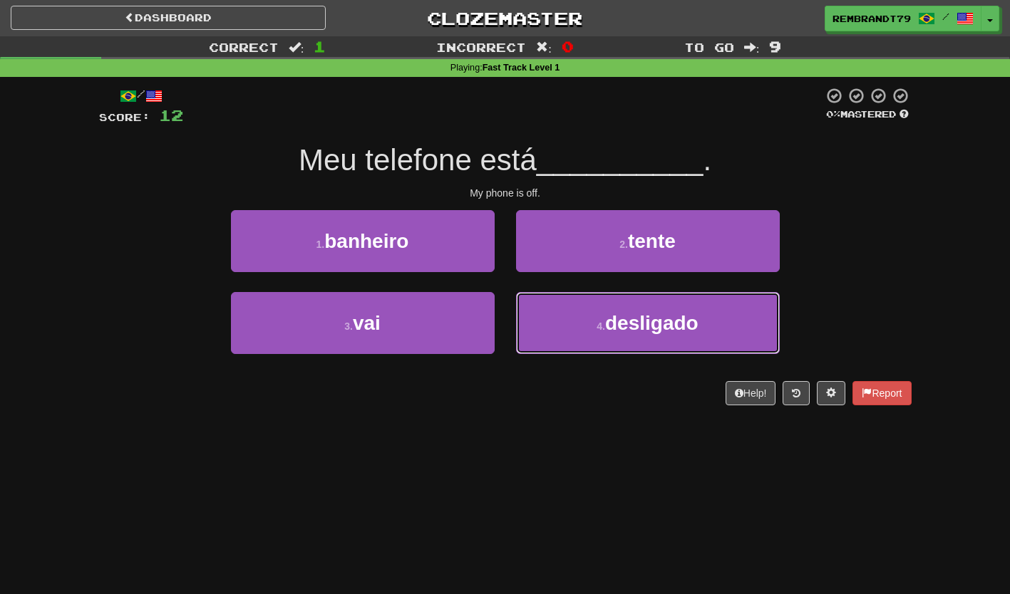
click at [581, 334] on button "4 . desligado" at bounding box center [648, 323] width 264 height 62
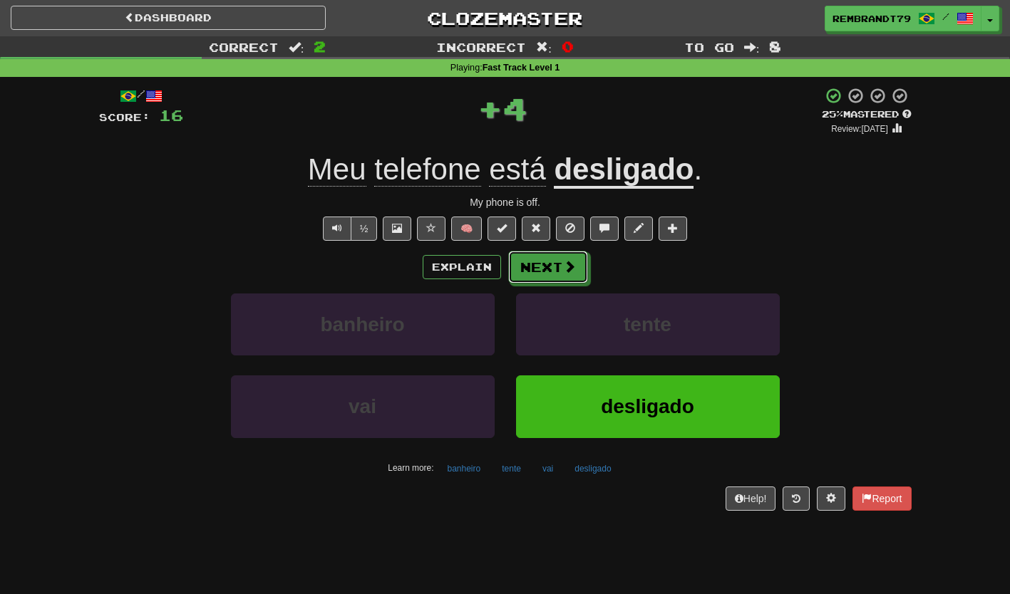
click at [553, 263] on button "Next" at bounding box center [548, 267] width 80 height 33
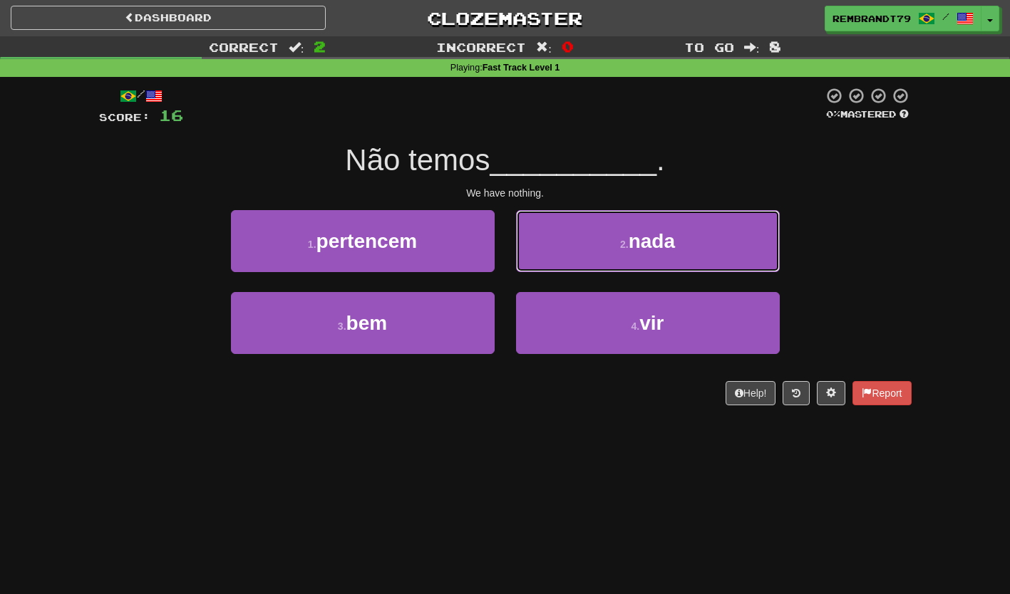
click at [541, 249] on button "2 . nada" at bounding box center [648, 241] width 264 height 62
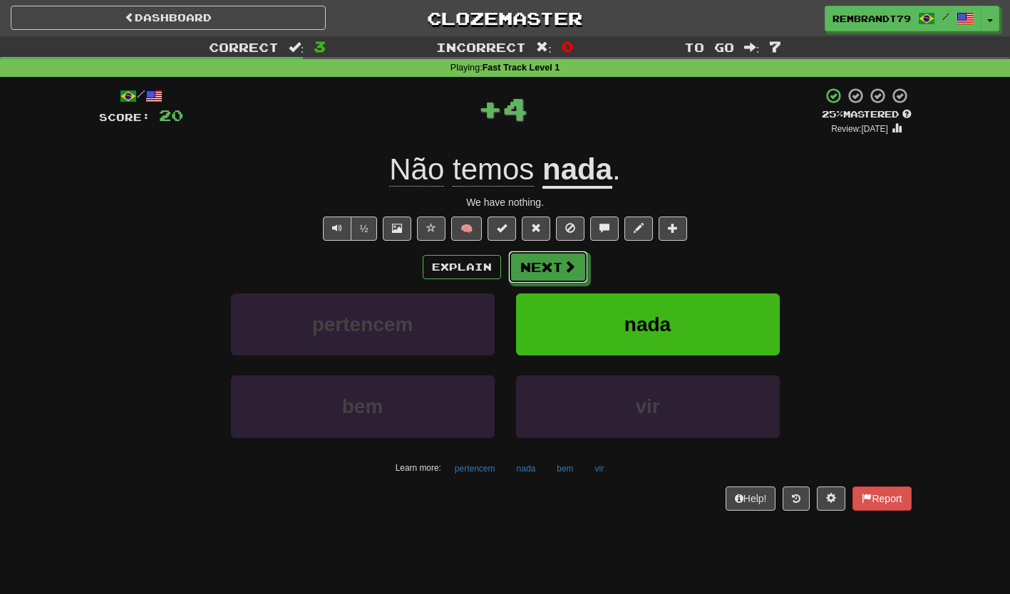
click at [537, 283] on button "Next" at bounding box center [548, 267] width 80 height 33
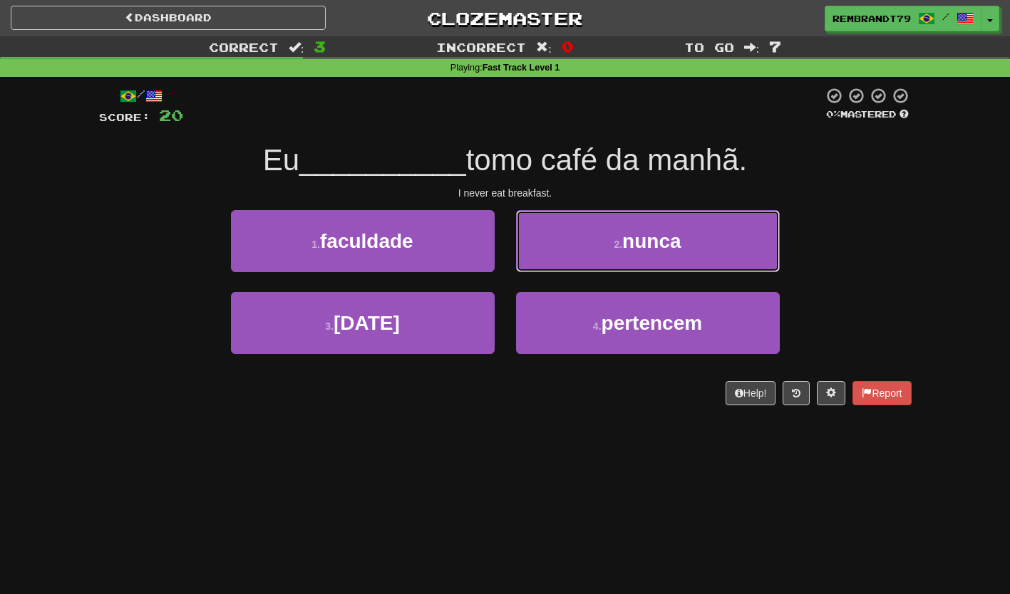
click at [592, 255] on button "2 . nunca" at bounding box center [648, 241] width 264 height 62
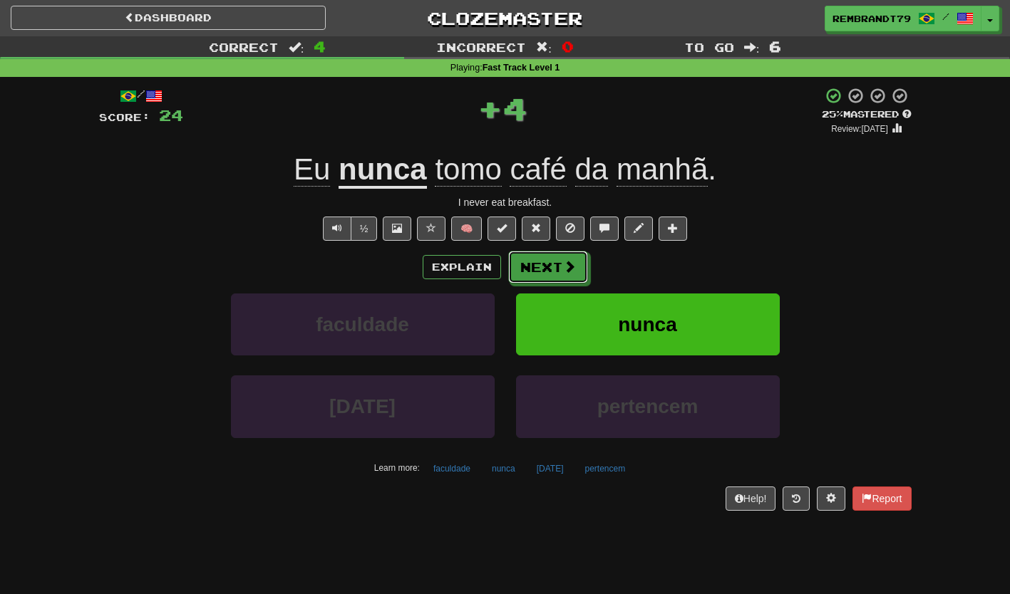
click at [557, 277] on button "Next" at bounding box center [548, 267] width 80 height 33
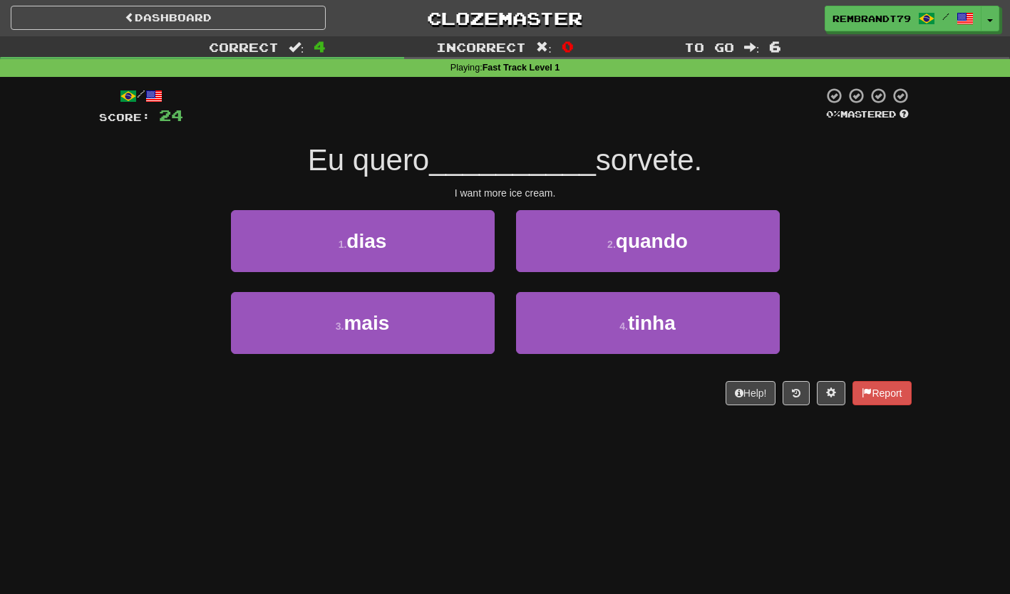
click at [341, 331] on small "3 ." at bounding box center [340, 326] width 9 height 11
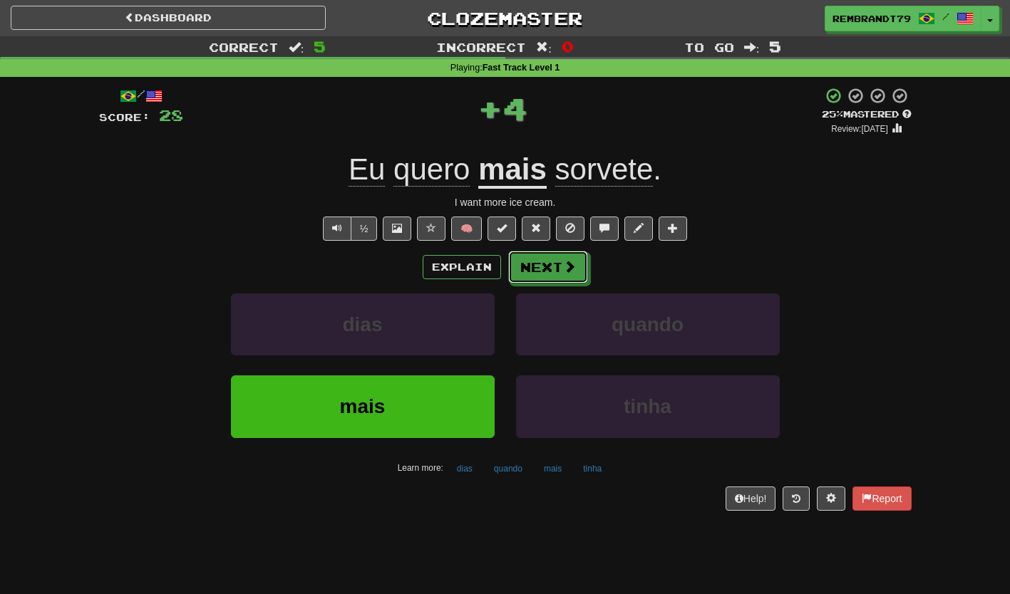
click at [551, 260] on button "Next" at bounding box center [548, 267] width 80 height 33
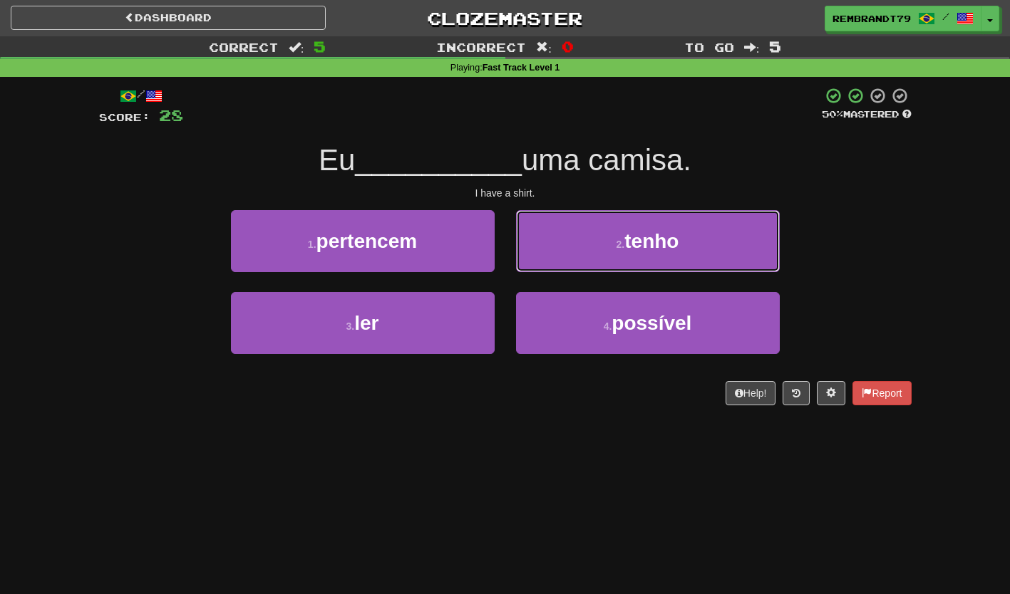
click at [578, 264] on button "2 . tenho" at bounding box center [648, 241] width 264 height 62
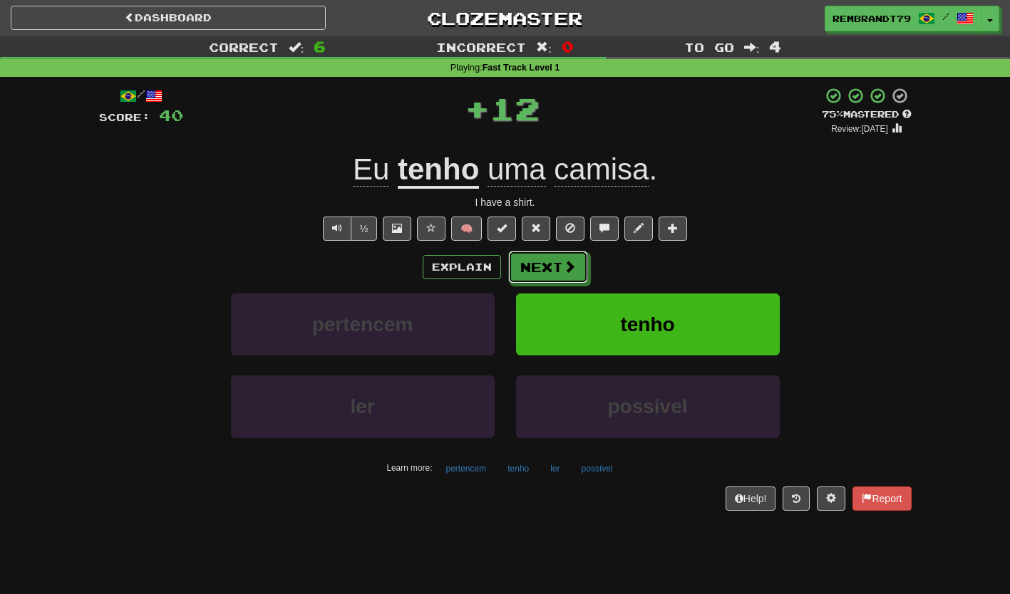
click at [553, 271] on button "Next" at bounding box center [548, 267] width 80 height 33
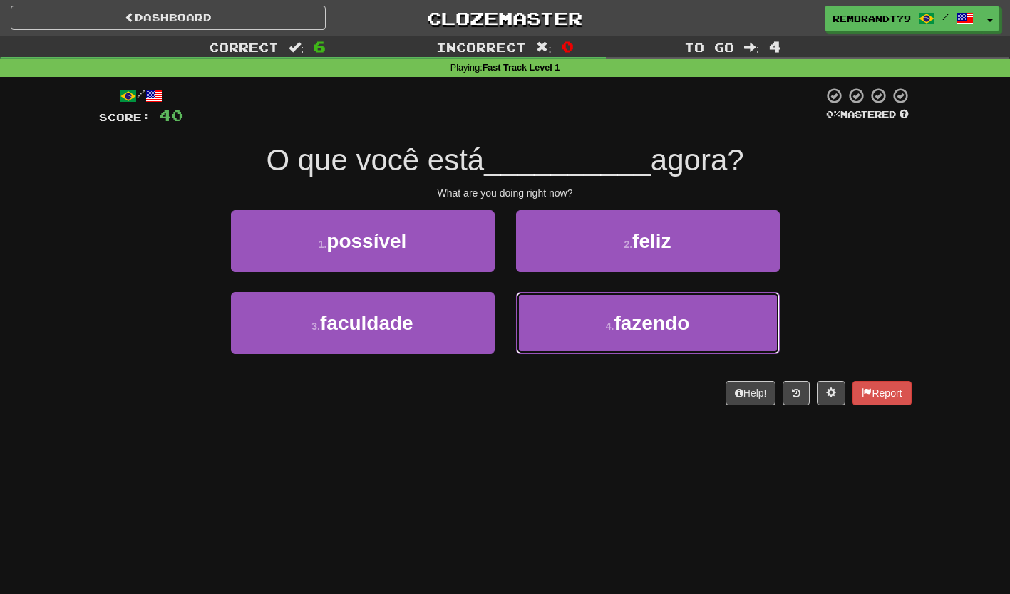
click at [584, 337] on button "4 . fazendo" at bounding box center [648, 323] width 264 height 62
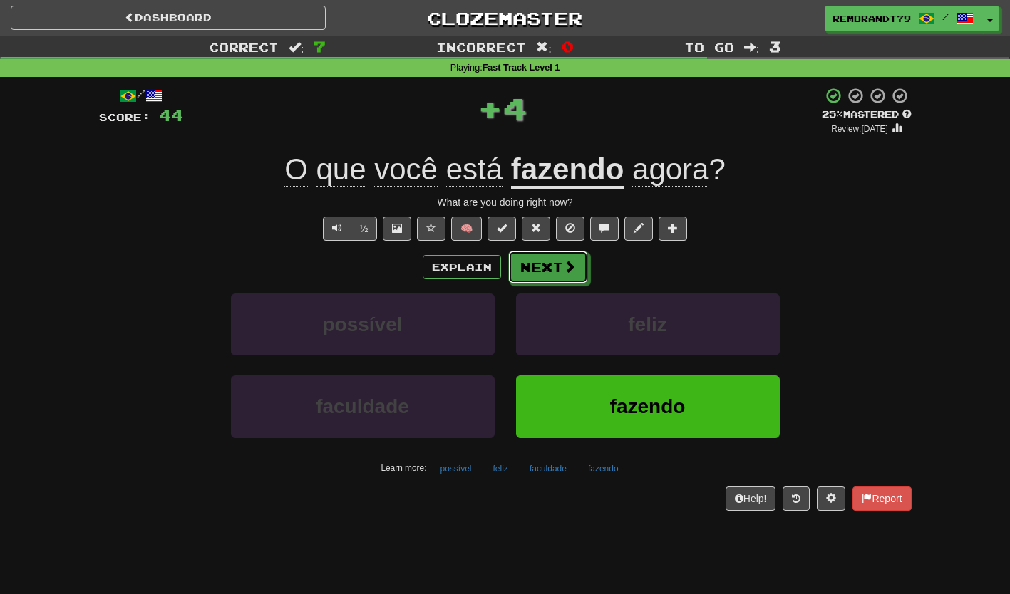
click at [550, 265] on button "Next" at bounding box center [548, 267] width 80 height 33
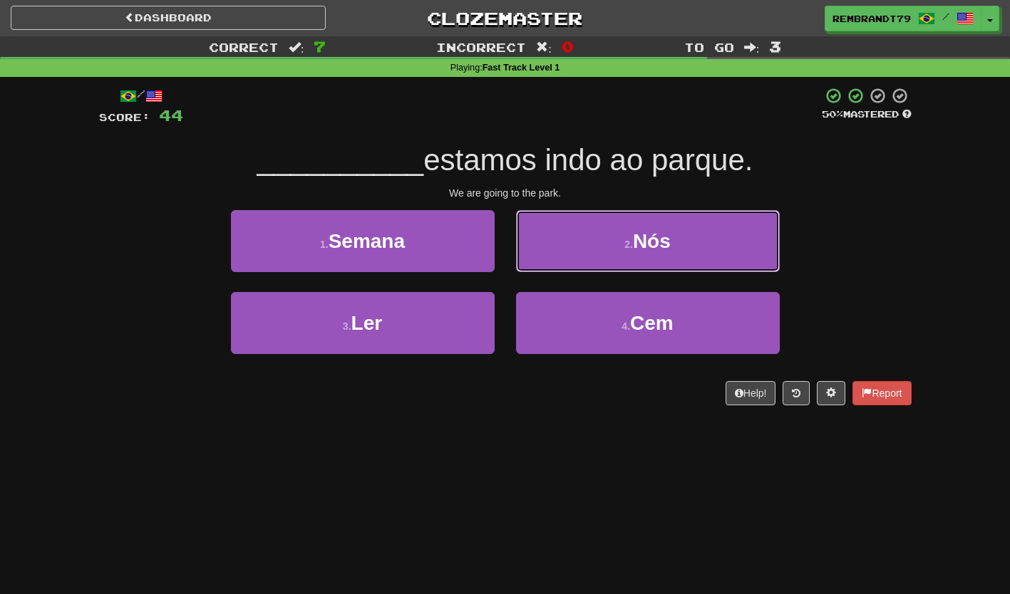
click at [606, 264] on button "2 . Nós" at bounding box center [648, 241] width 264 height 62
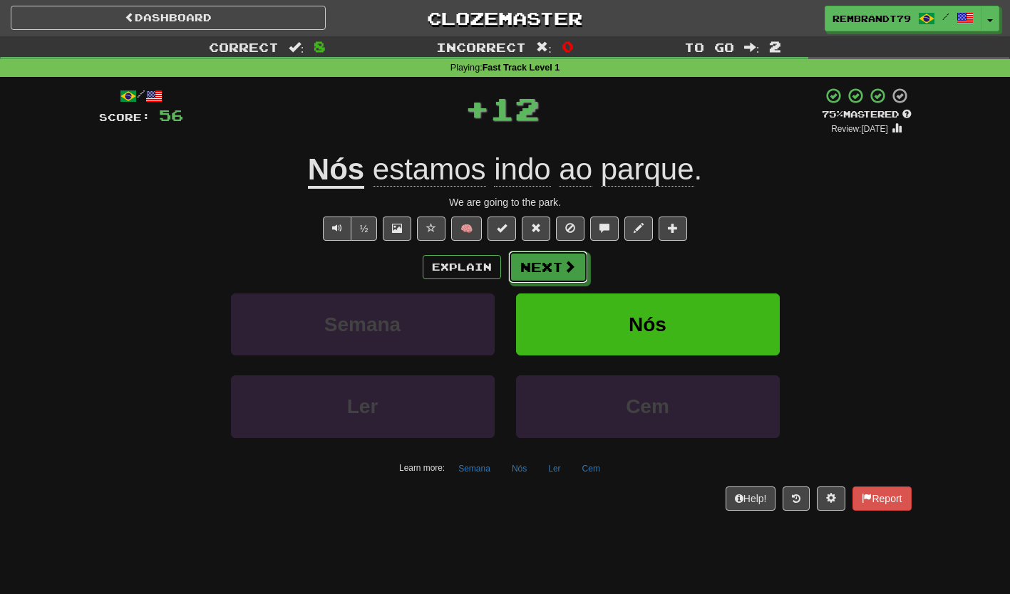
click at [552, 272] on button "Next" at bounding box center [548, 267] width 80 height 33
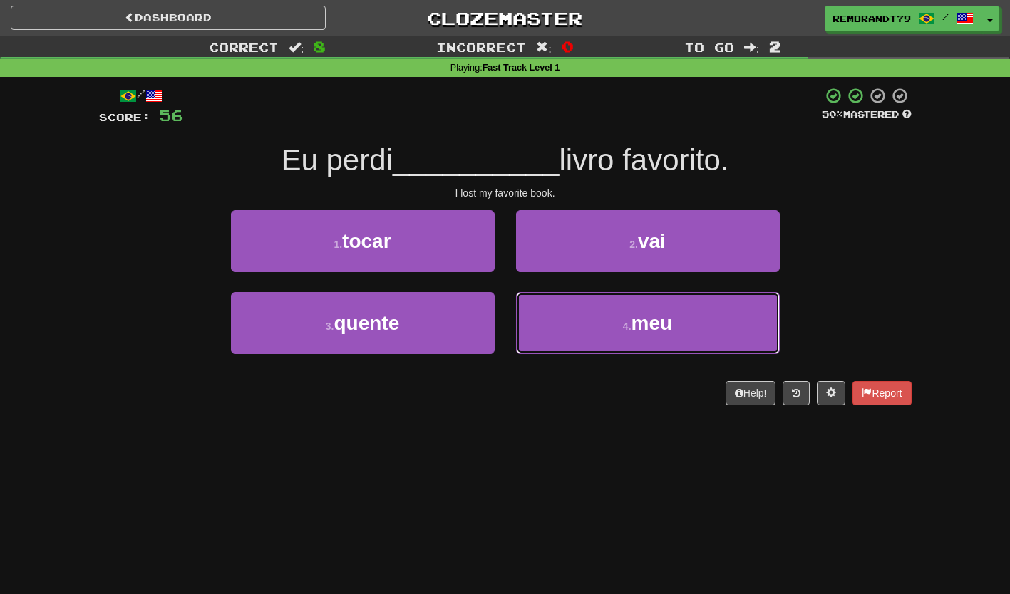
click at [582, 338] on button "4 . meu" at bounding box center [648, 323] width 264 height 62
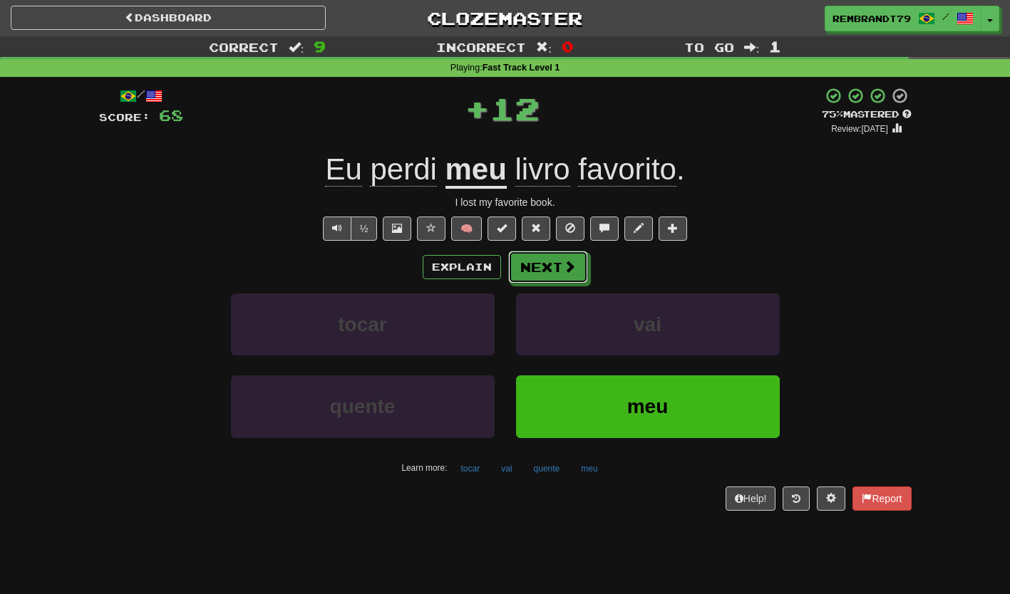
click at [549, 272] on button "Next" at bounding box center [548, 267] width 80 height 33
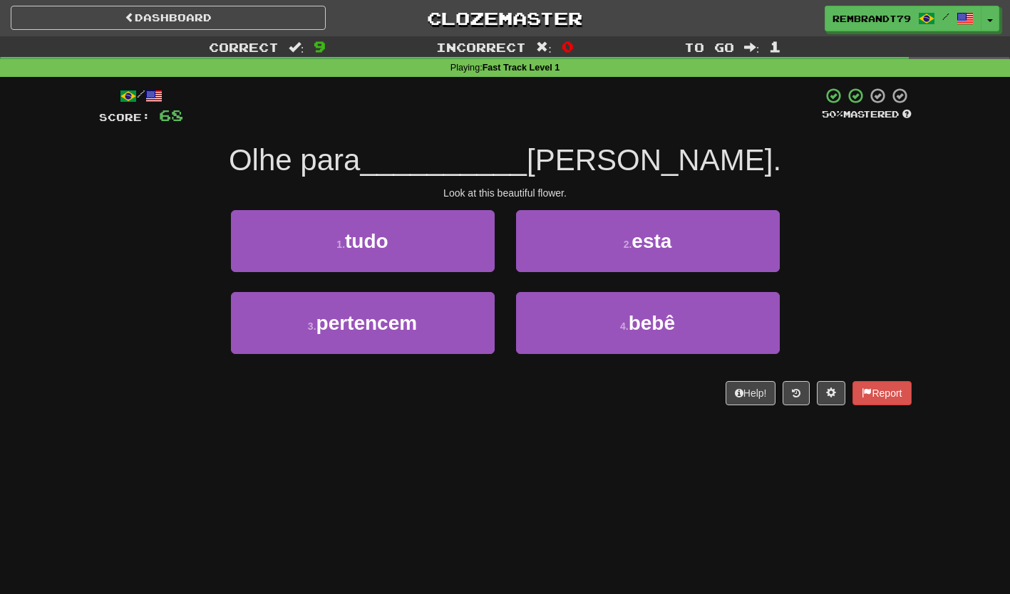
click at [577, 257] on button "2 . esta" at bounding box center [648, 241] width 264 height 62
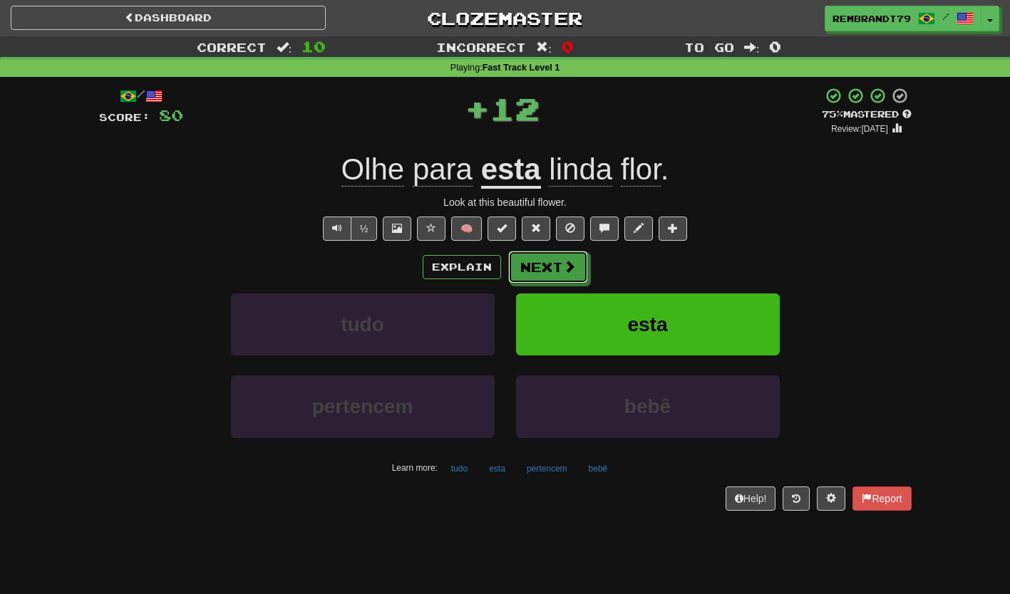
click at [557, 272] on button "Next" at bounding box center [548, 267] width 80 height 33
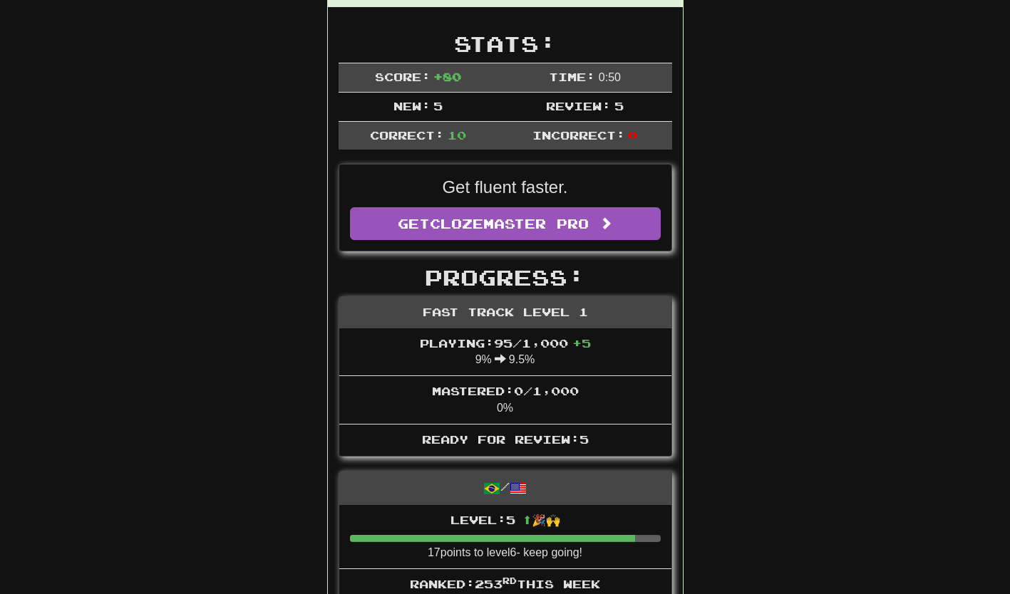
scroll to position [209, 0]
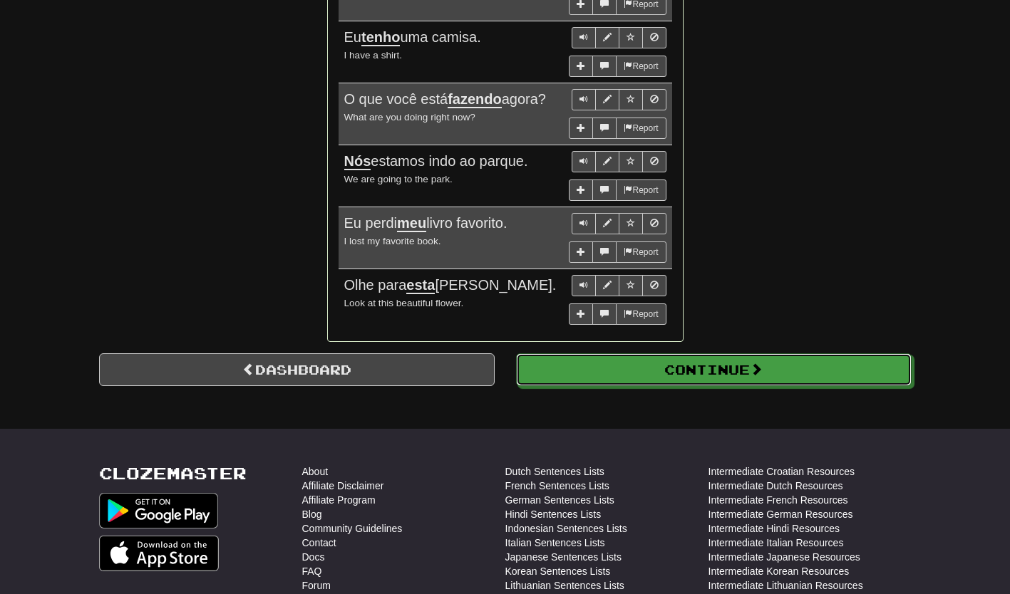
click at [639, 375] on button "Continue" at bounding box center [714, 370] width 396 height 33
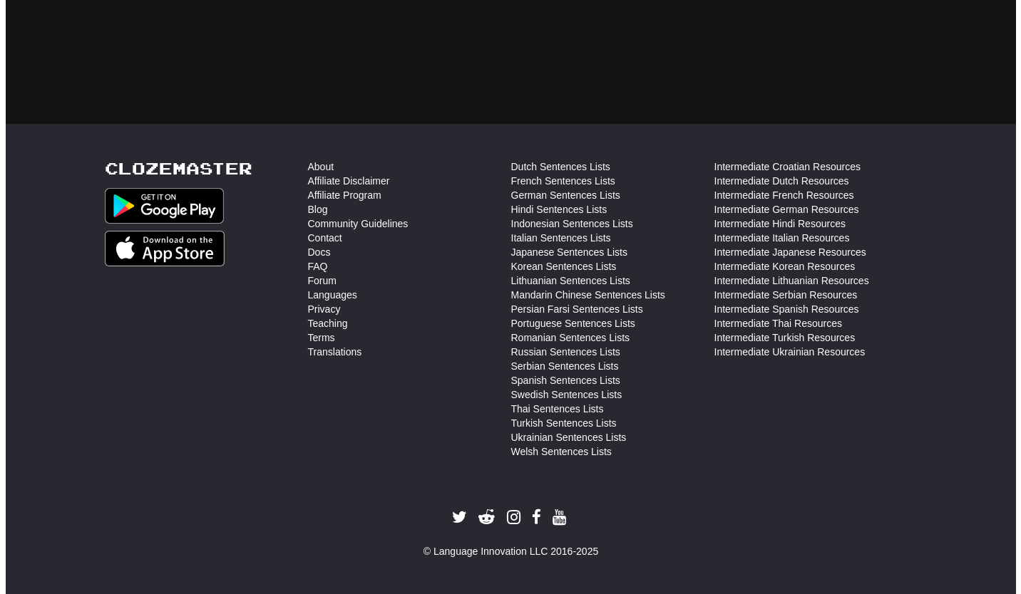
scroll to position [506, 0]
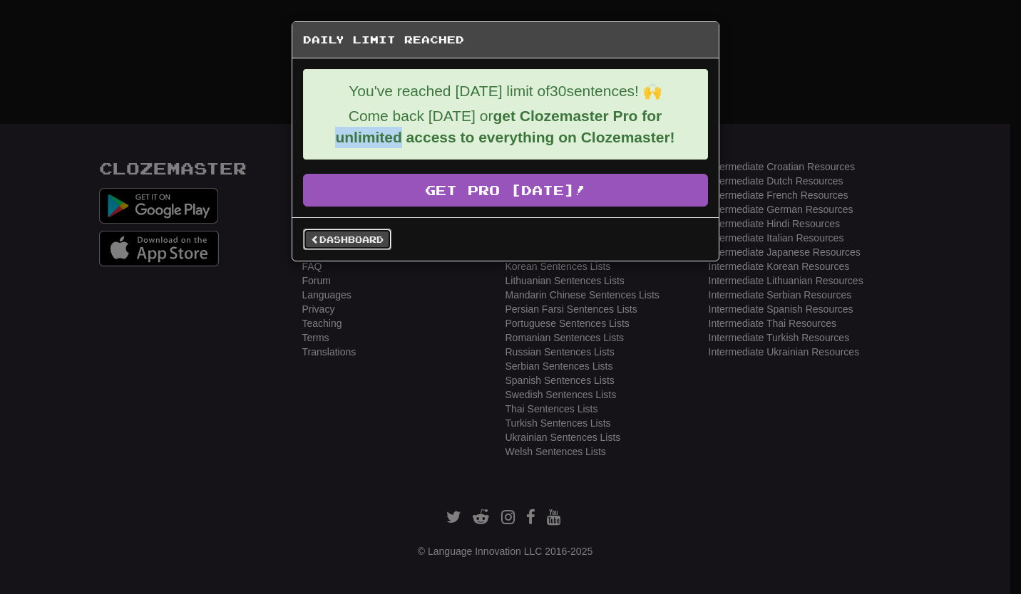
click at [323, 242] on link "Dashboard" at bounding box center [347, 239] width 88 height 21
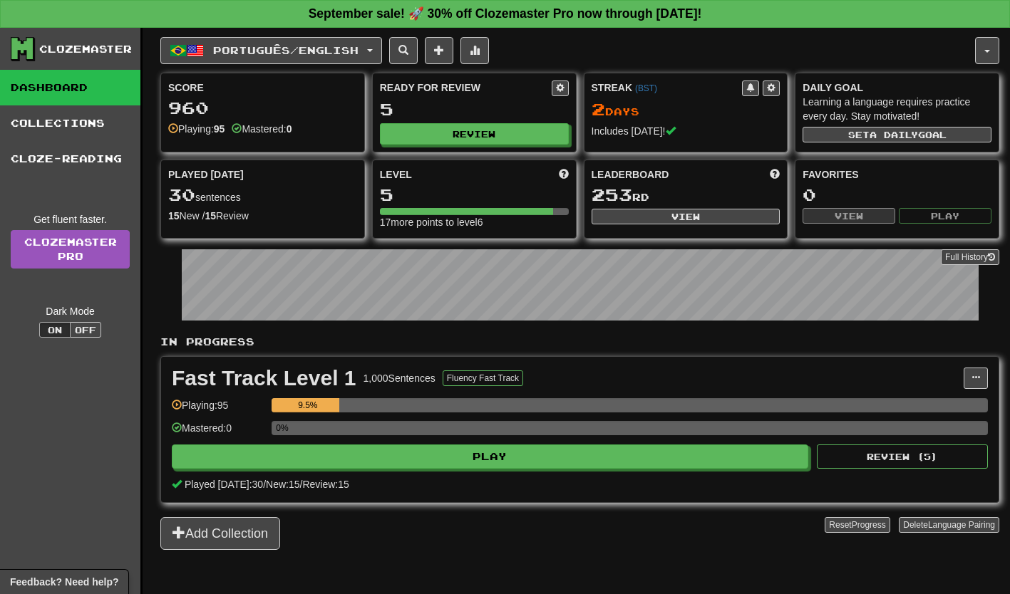
click at [958, 57] on div "Português / English Português / English Streak: 2 Review: 5 Points today: 228 L…" at bounding box center [567, 50] width 815 height 27
click at [987, 51] on span "button" at bounding box center [987, 51] width 6 height 3
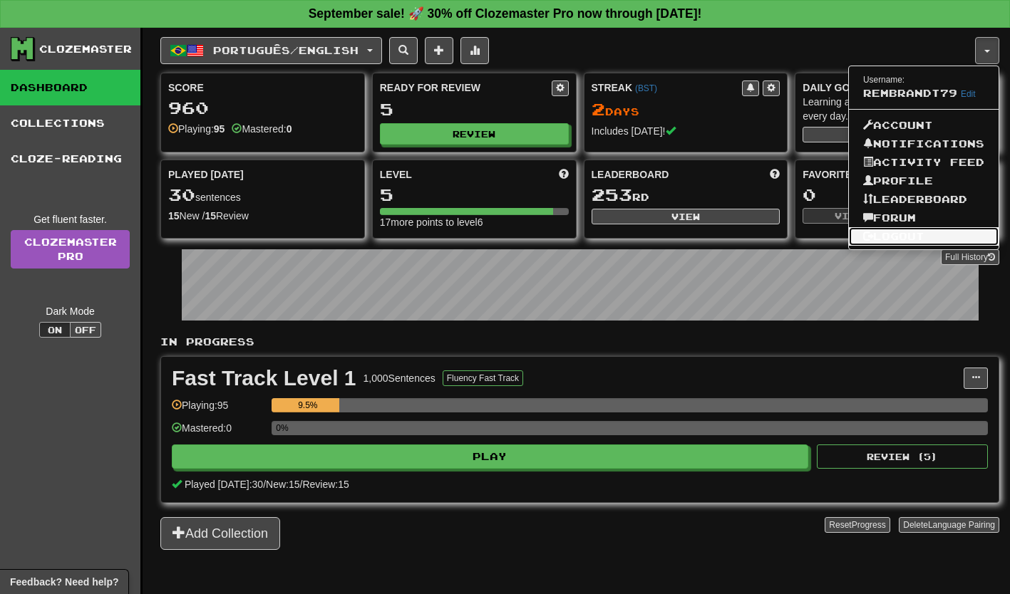
click at [887, 242] on link "Logout" at bounding box center [924, 236] width 150 height 19
